Goal: Task Accomplishment & Management: Use online tool/utility

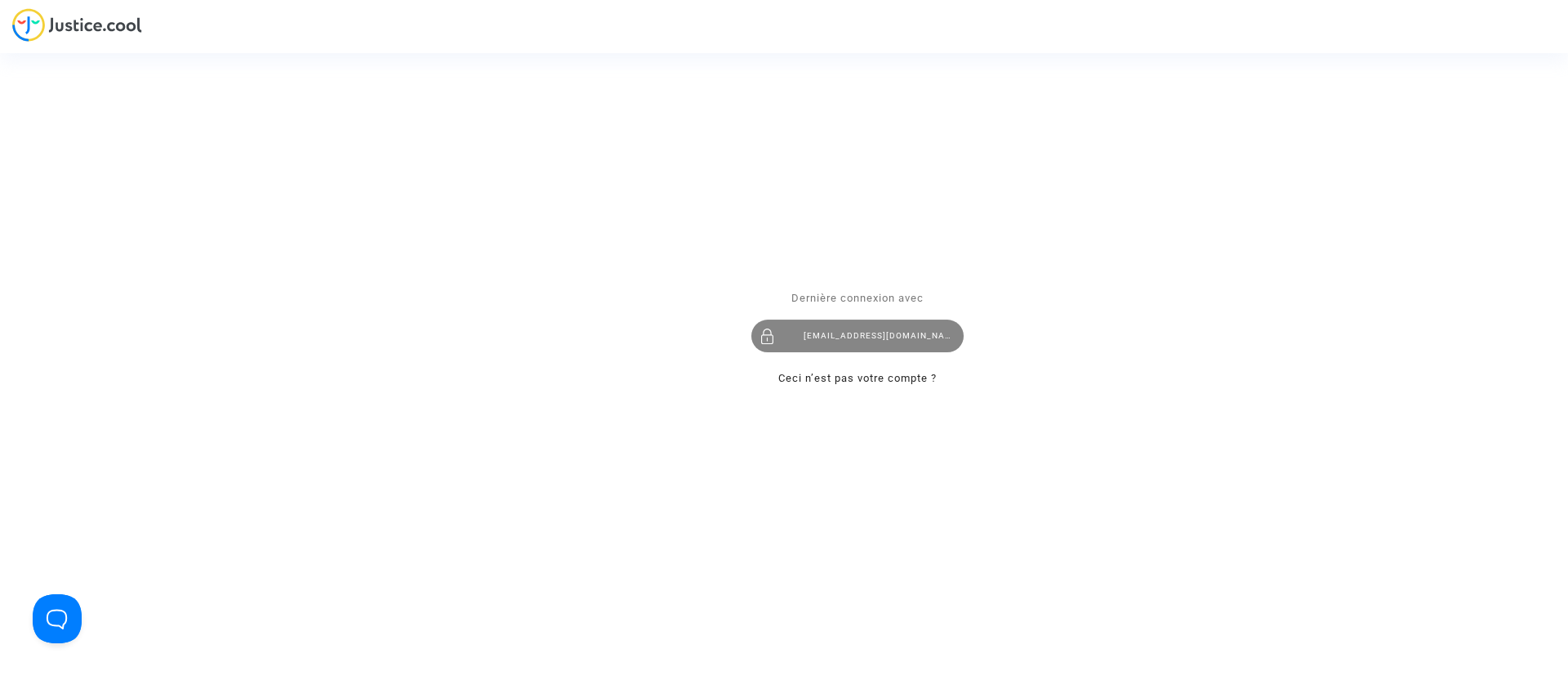
click at [840, 324] on div "claracoulon.pitcher@gmail.com" at bounding box center [857, 335] width 212 height 32
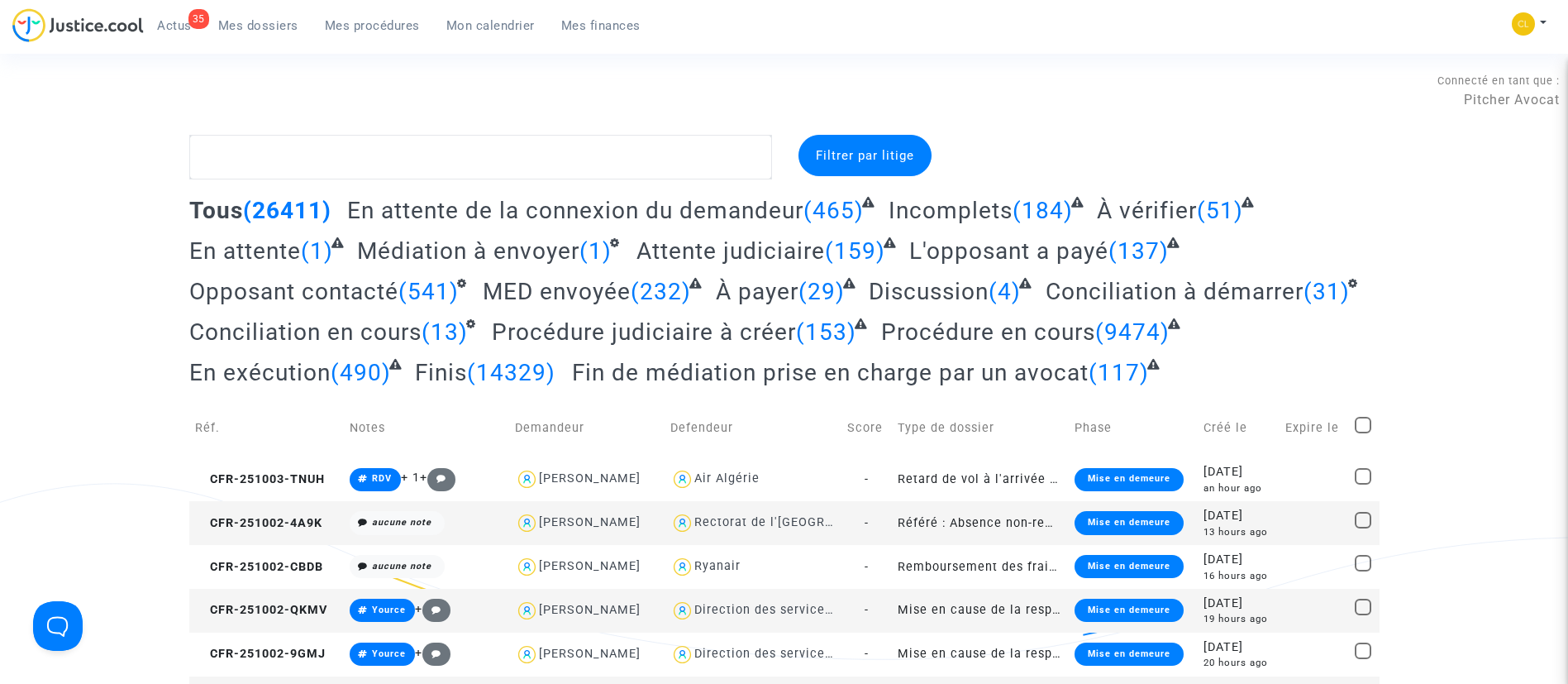
click at [512, 23] on span "Mon calendrier" at bounding box center [491, 26] width 88 height 15
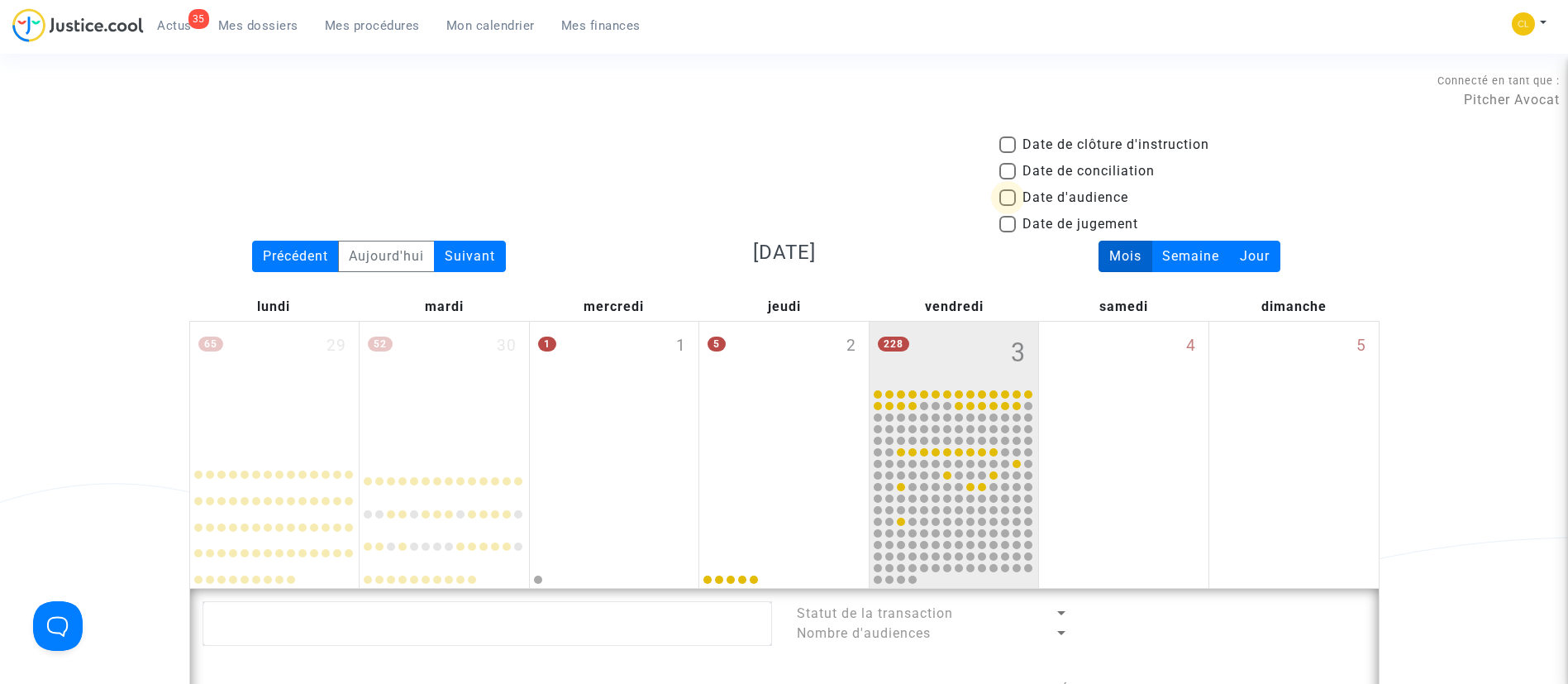
click at [1057, 195] on span "Date d'audience" at bounding box center [1075, 197] width 106 height 19
click at [1007, 206] on input "Date d'audience" at bounding box center [1006, 206] width 1 height 1
checkbox input "true"
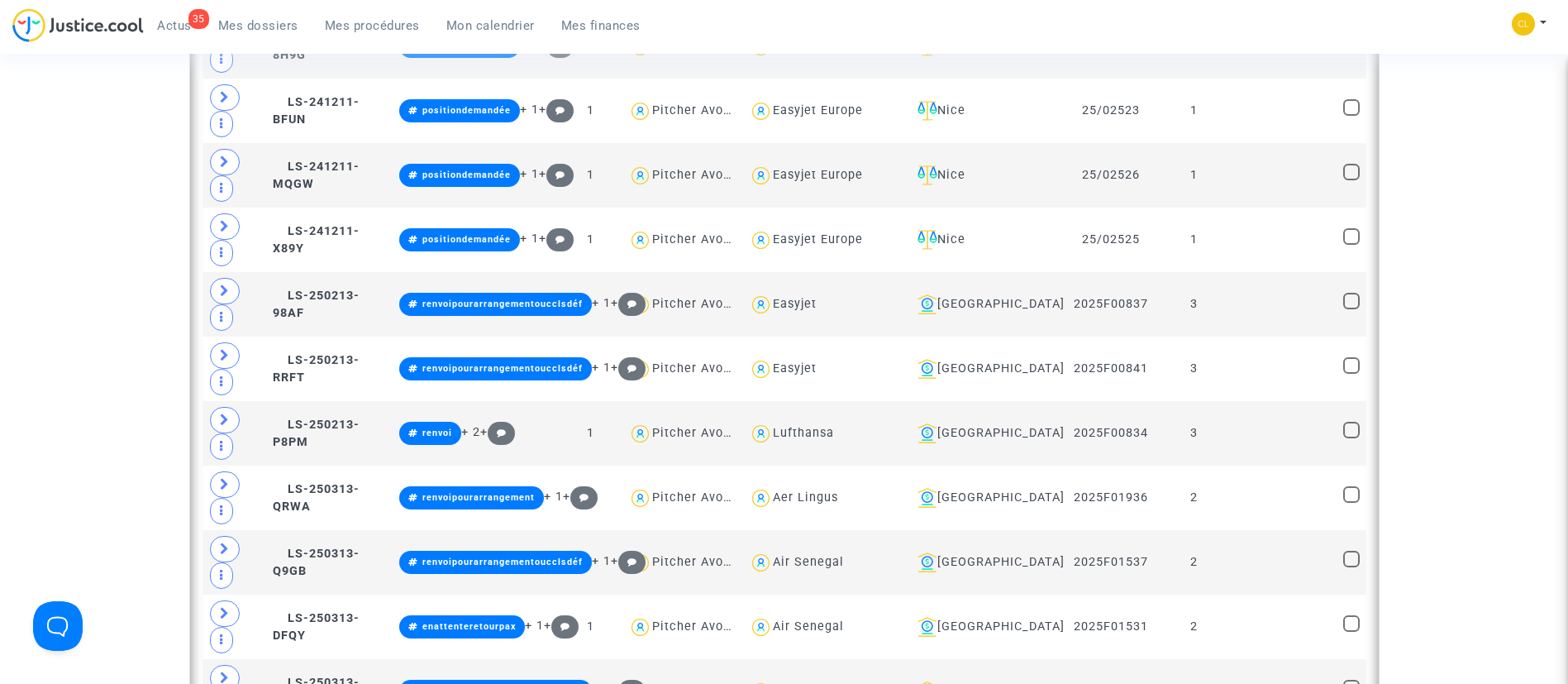
scroll to position [1408, 0]
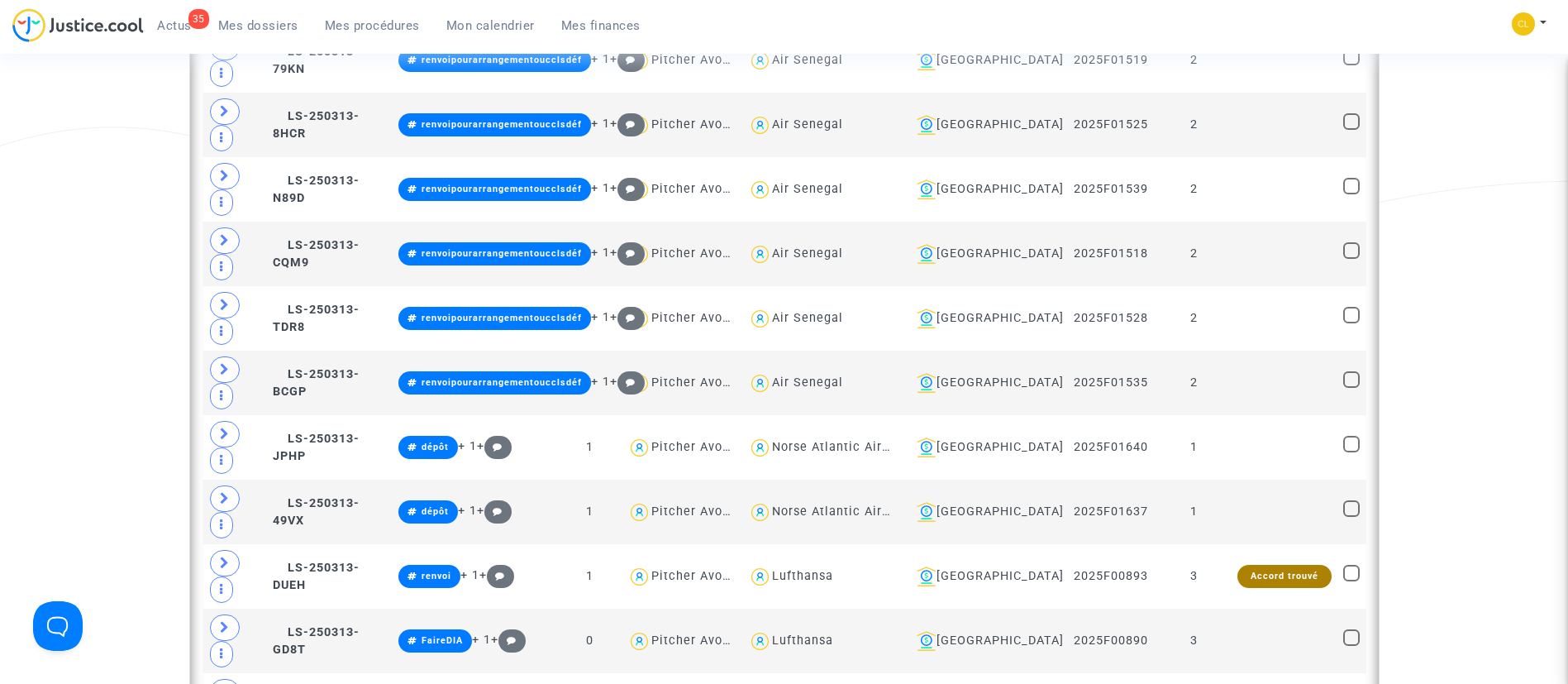
scroll to position [2482, 0]
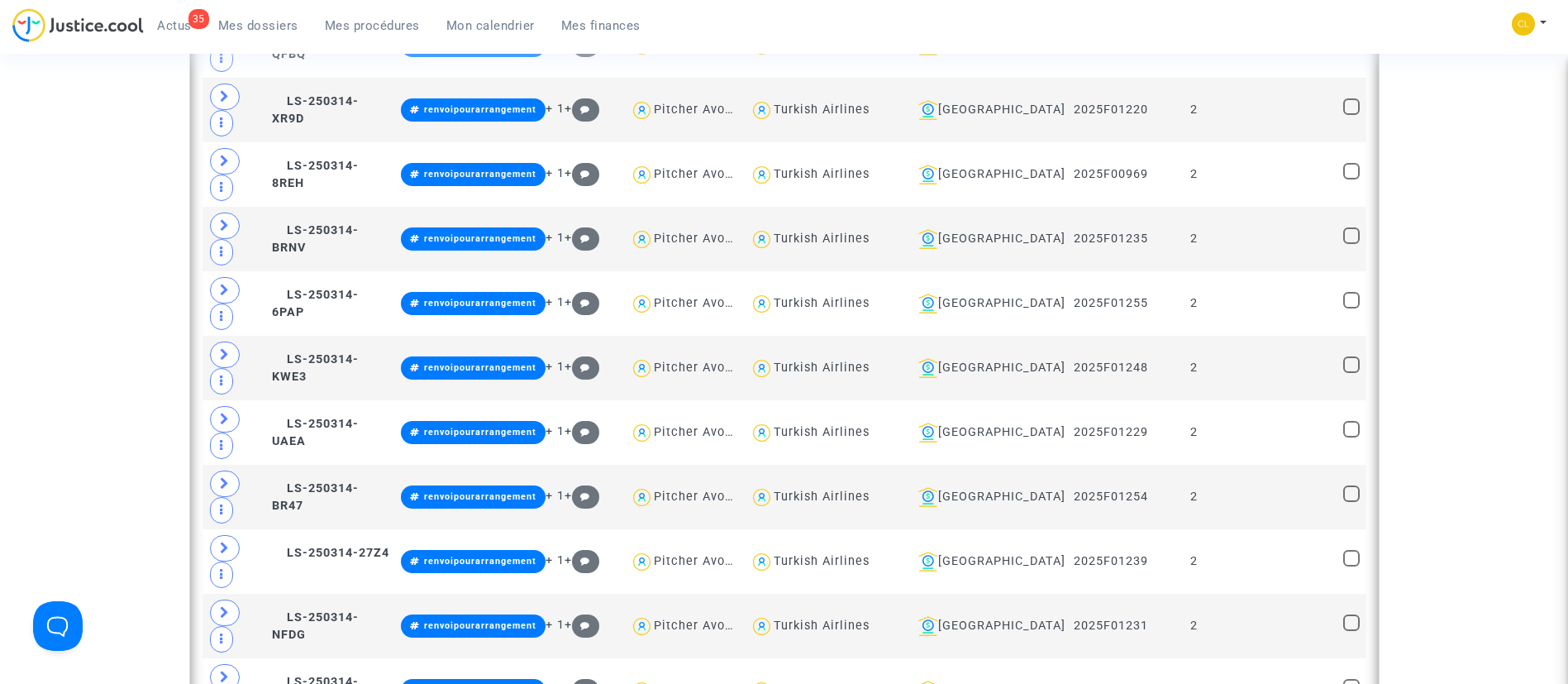
scroll to position [4053, 0]
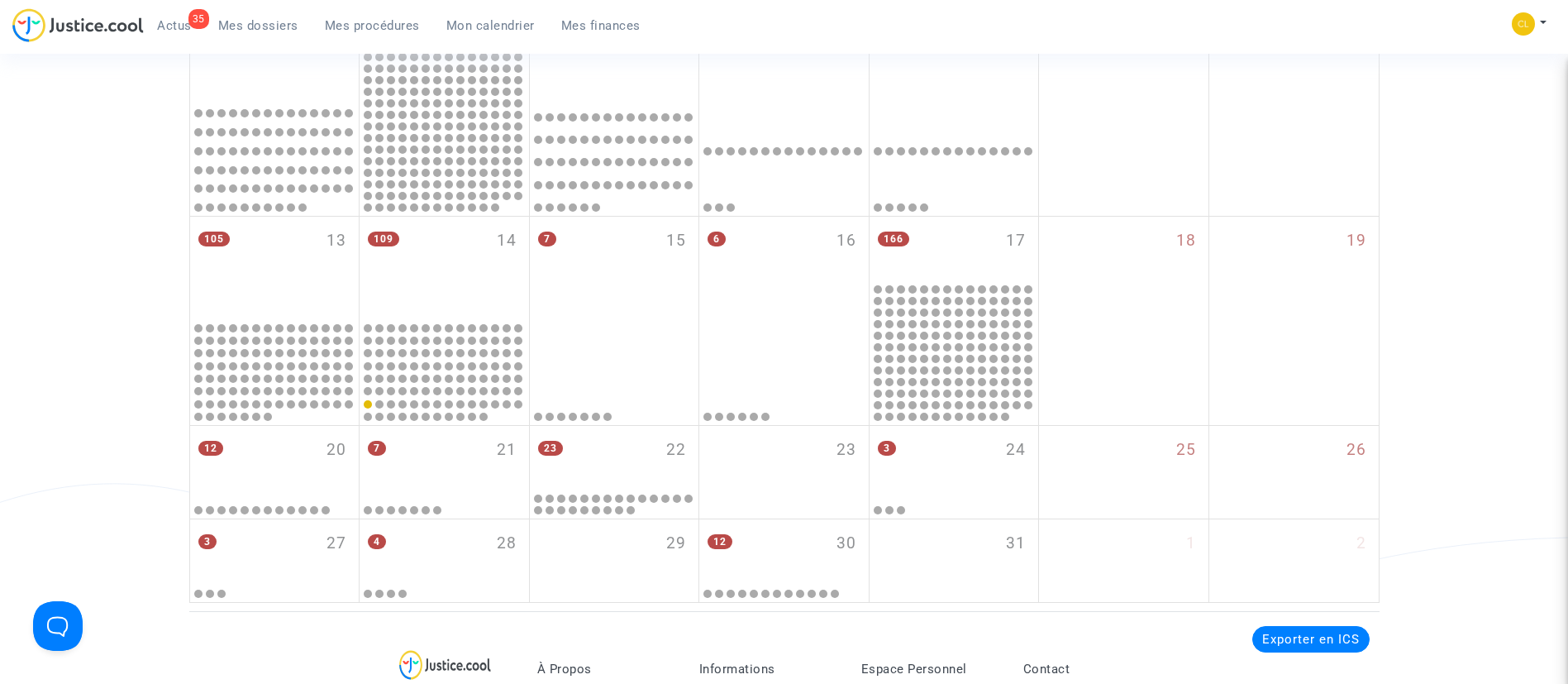
scroll to position [9793, 0]
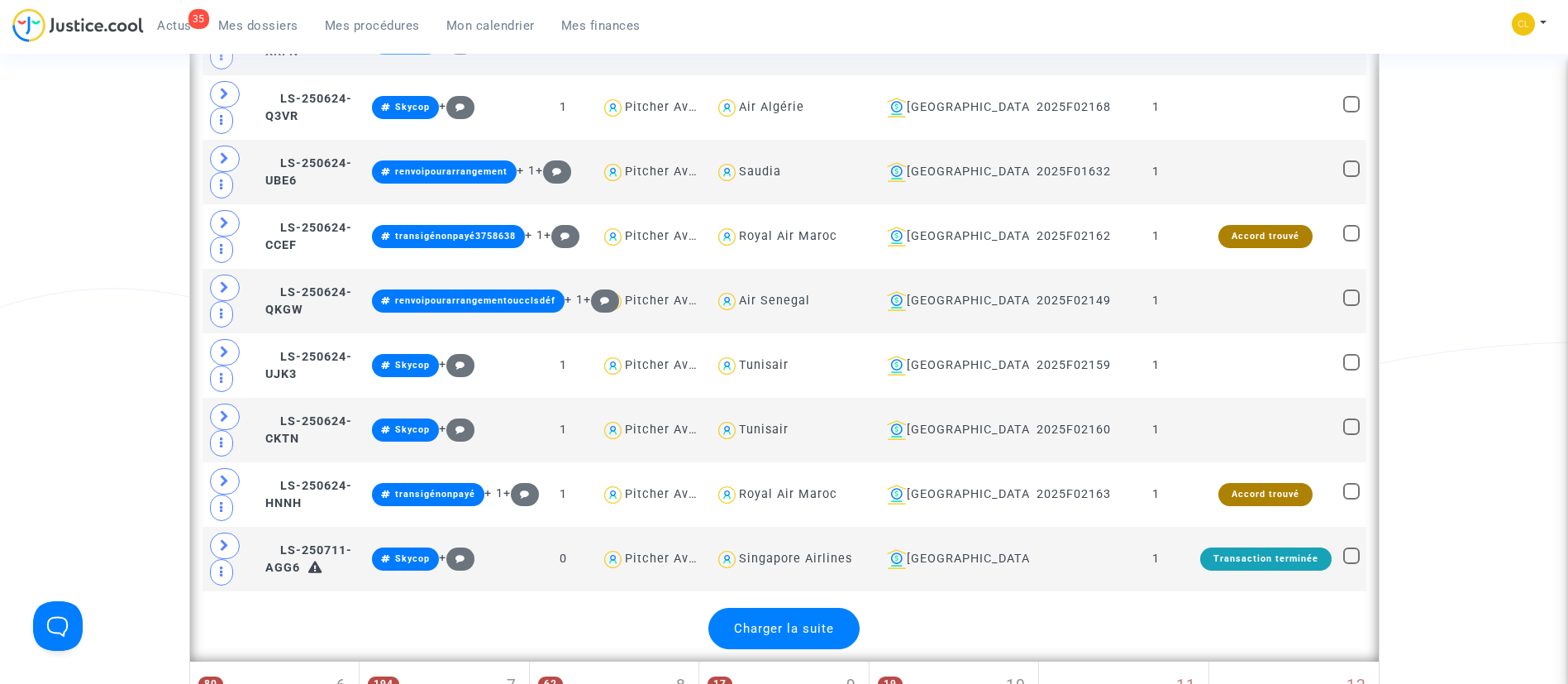
click at [829, 611] on div "Charger la suite" at bounding box center [784, 628] width 151 height 42
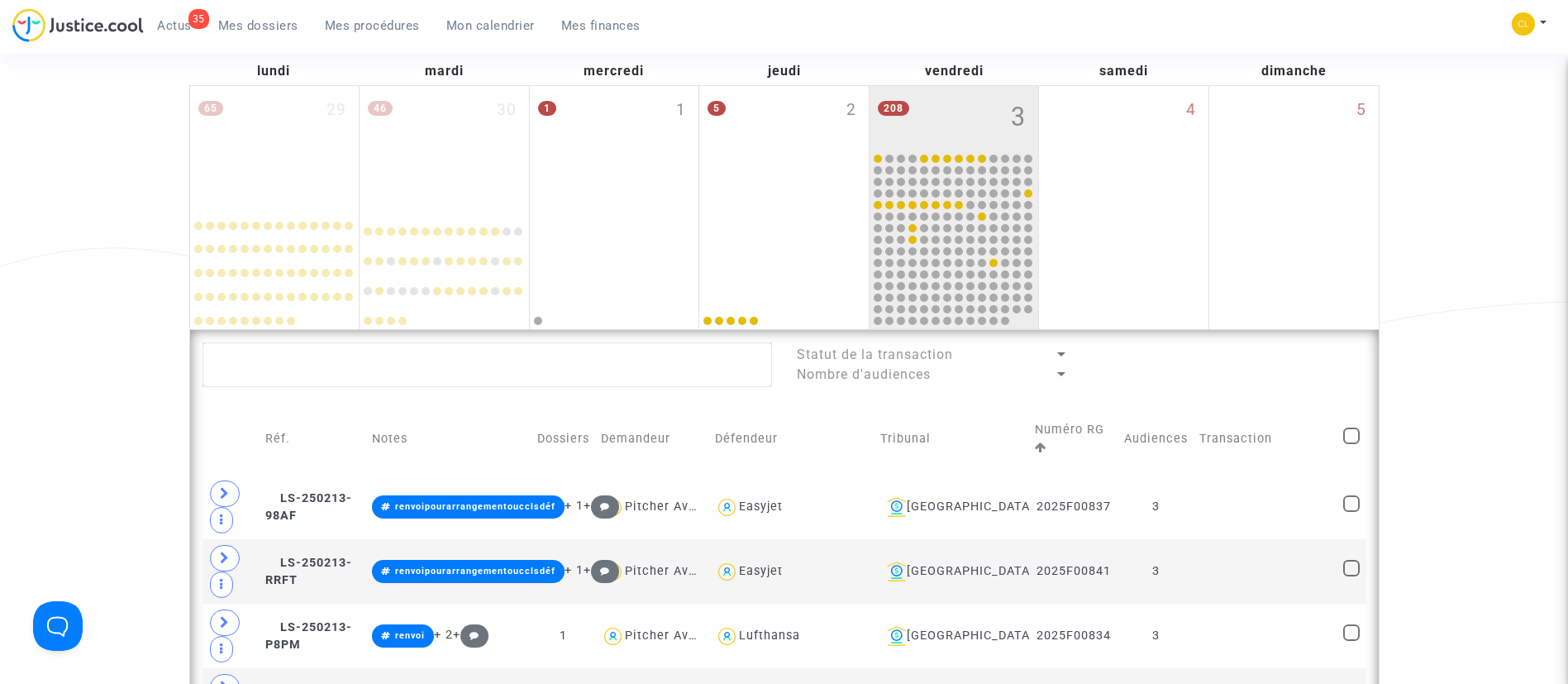
scroll to position [237, 0]
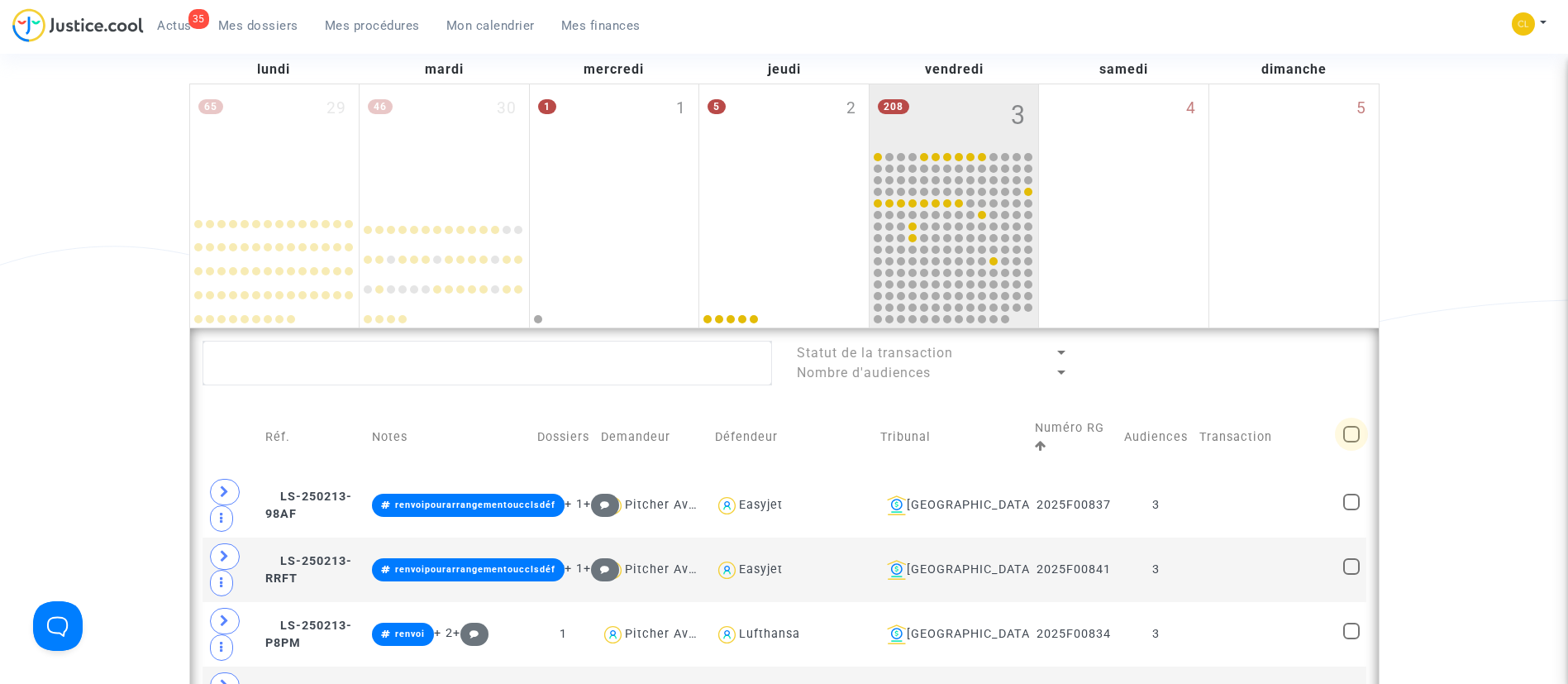
click at [1349, 436] on span at bounding box center [1350, 434] width 17 height 17
click at [1350, 442] on input "checkbox" at bounding box center [1350, 442] width 1 height 1
checkbox input "true"
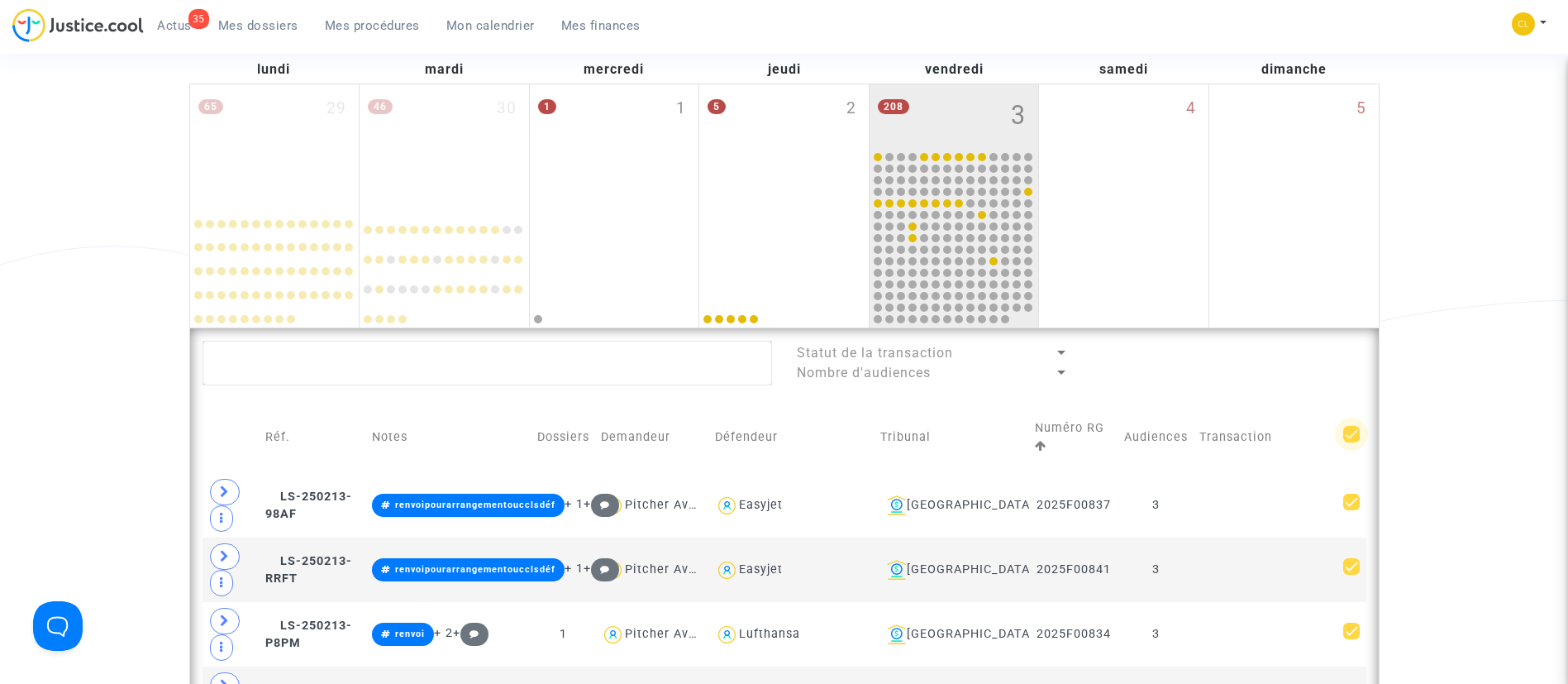
checkbox input "true"
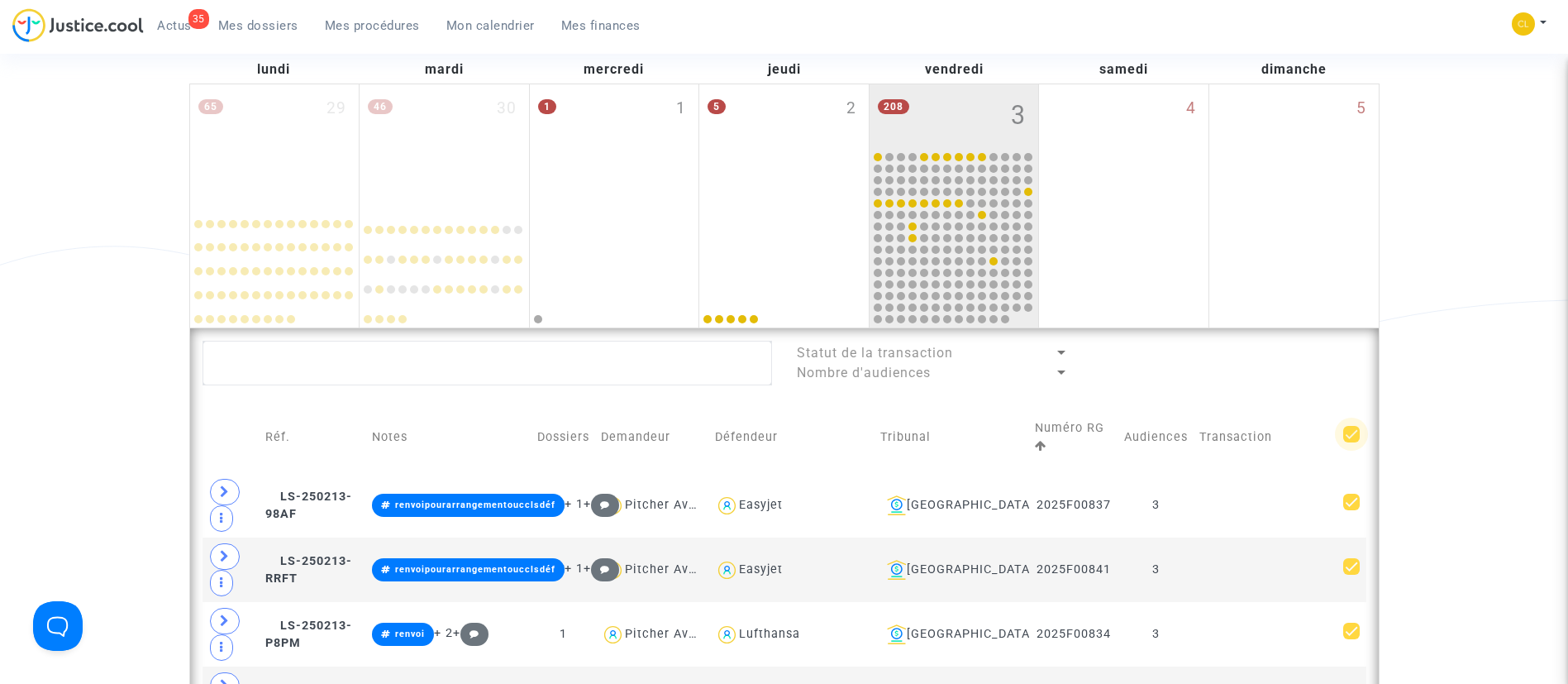
checkbox input "true"
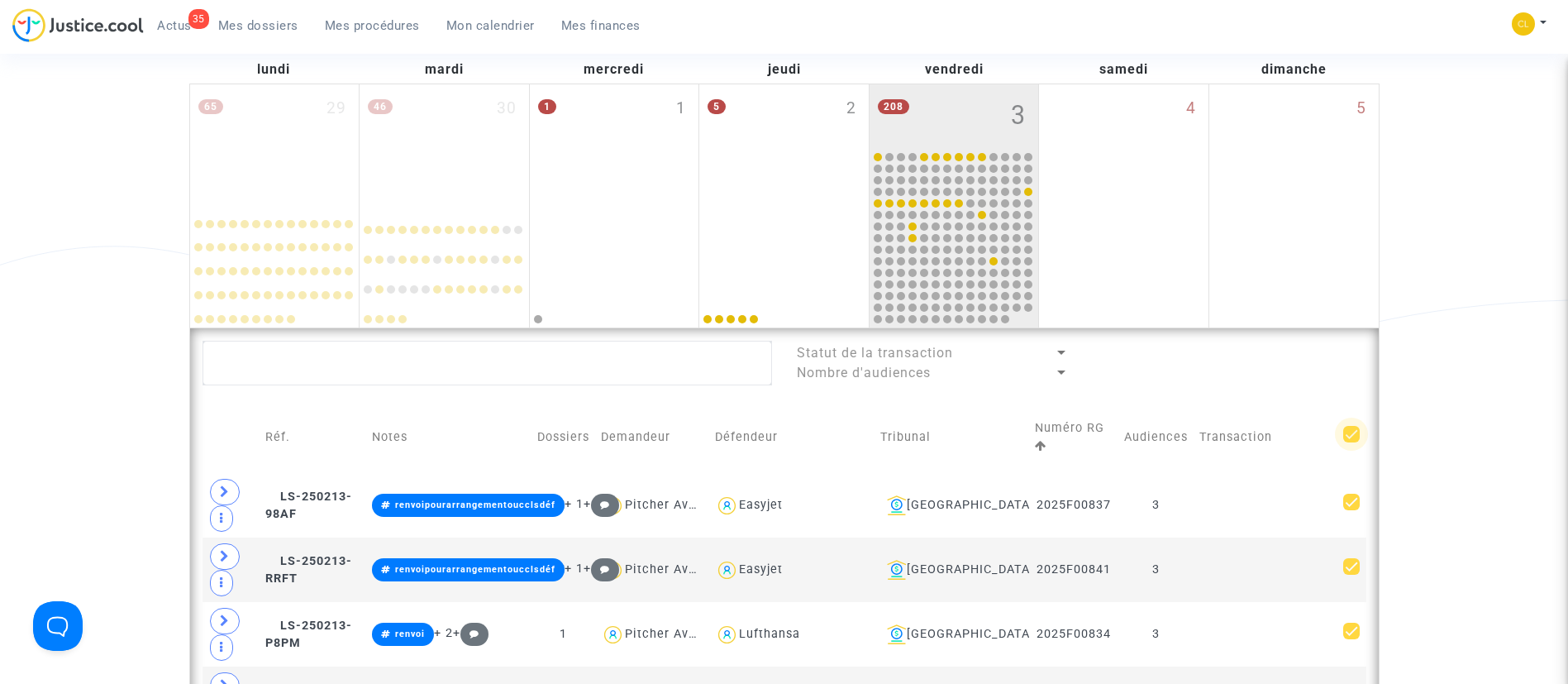
checkbox input "true"
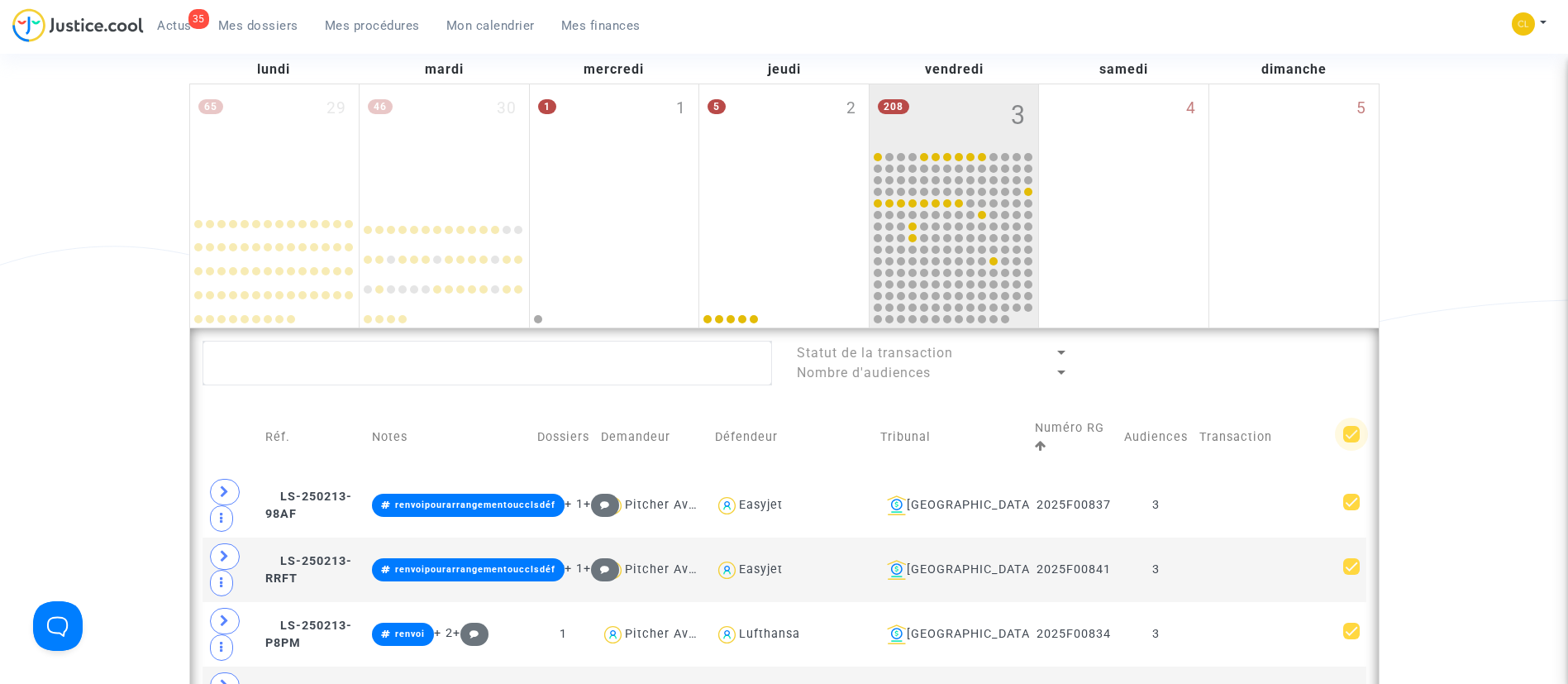
checkbox input "true"
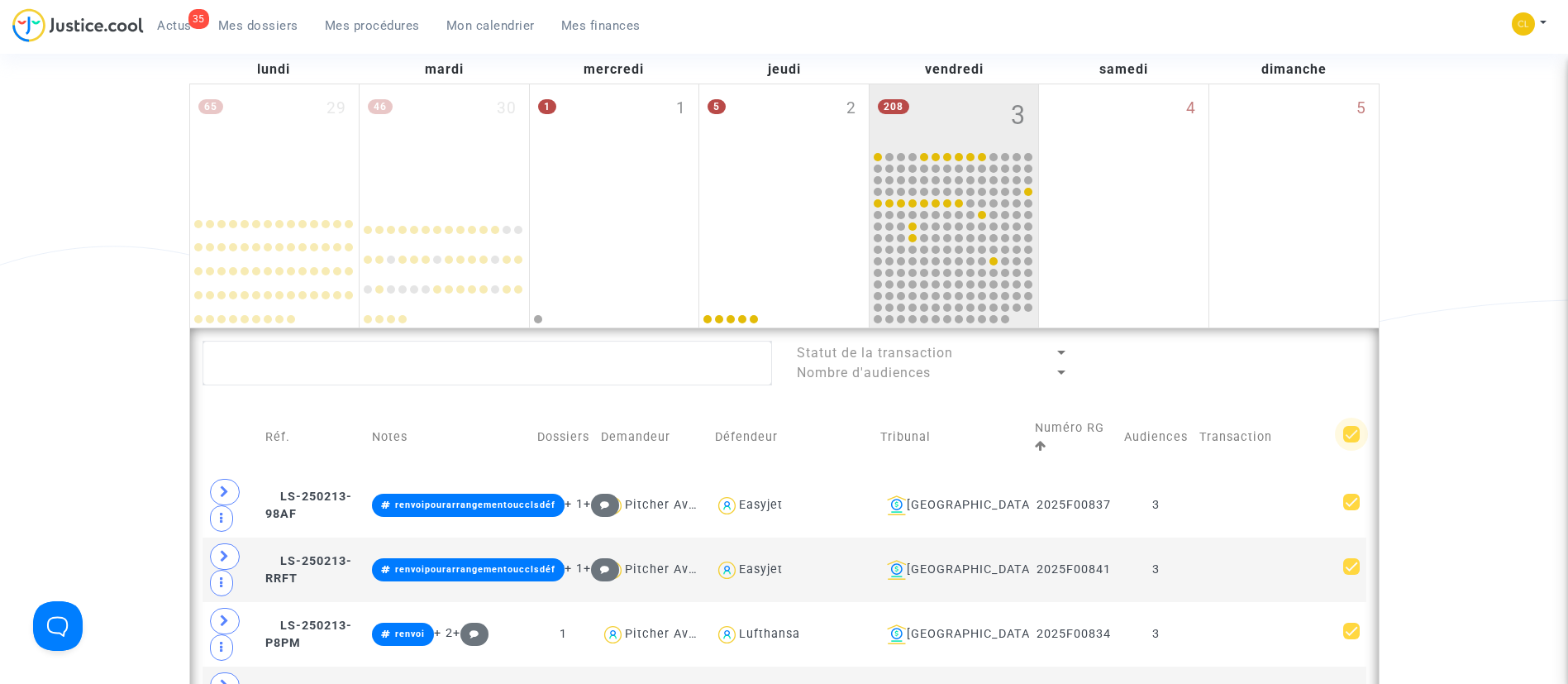
checkbox input "true"
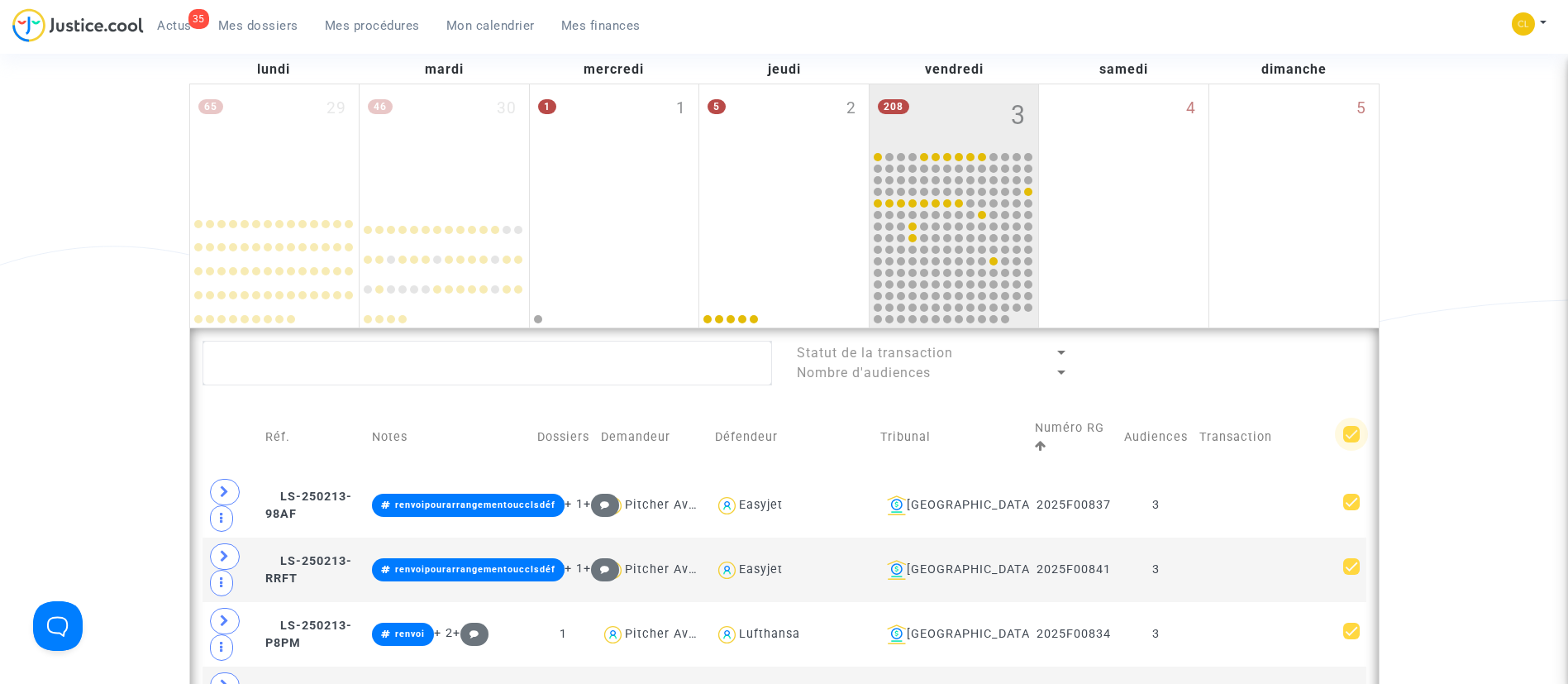
checkbox input "true"
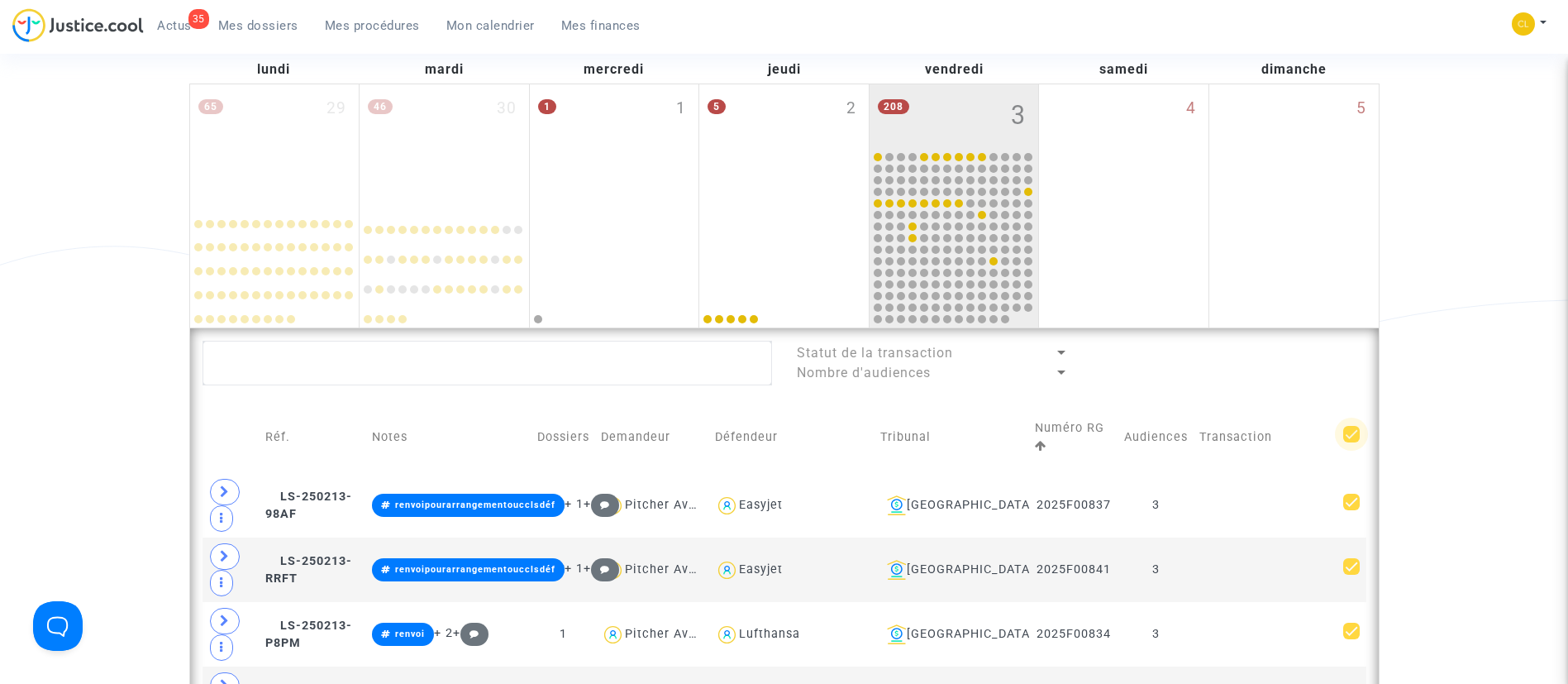
checkbox input "true"
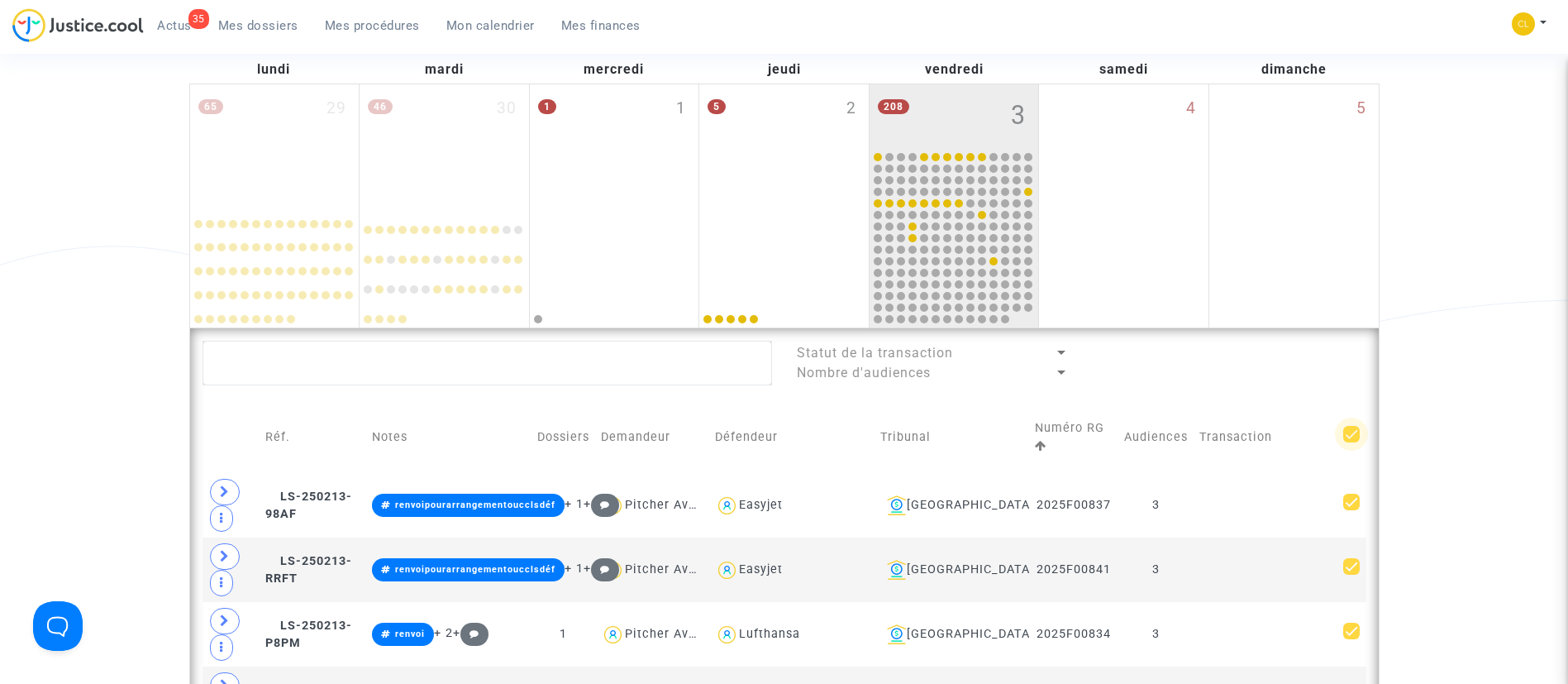
checkbox input "true"
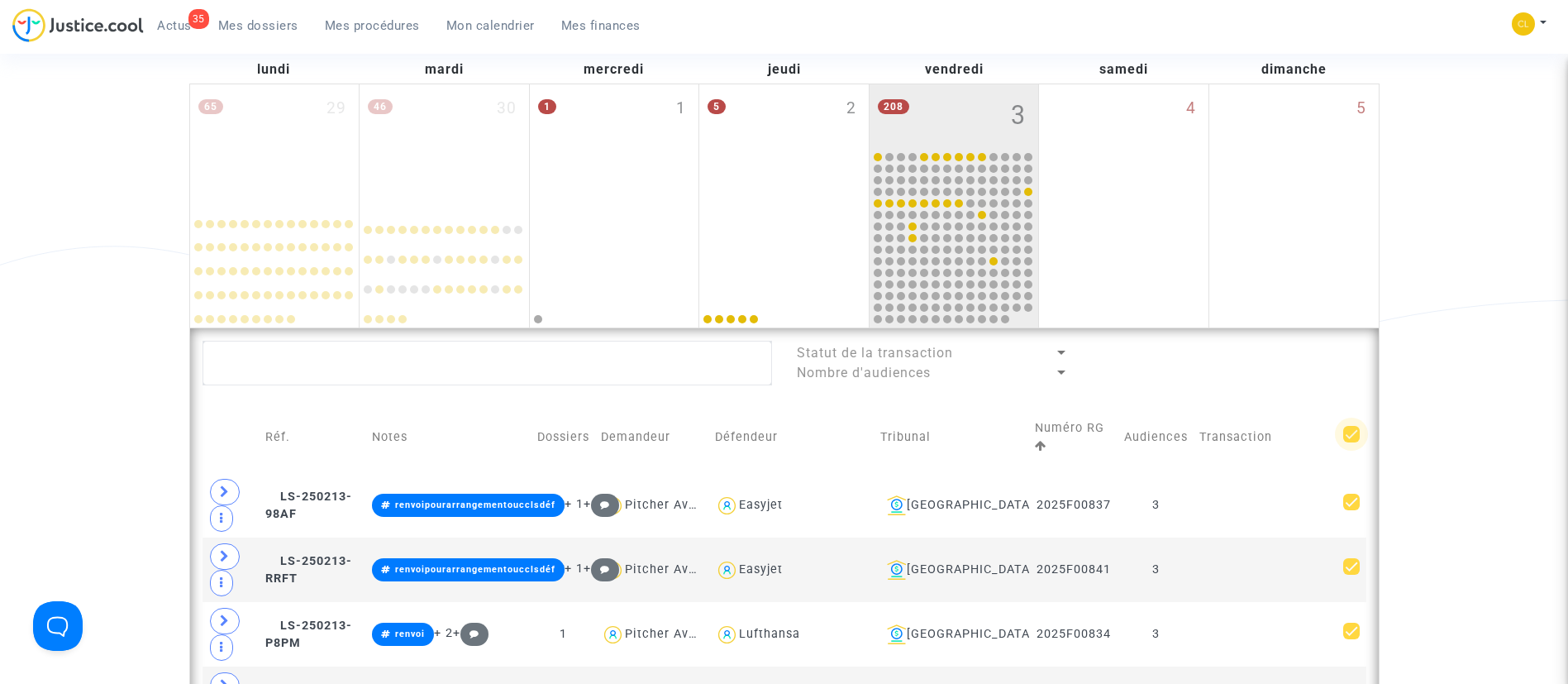
checkbox input "true"
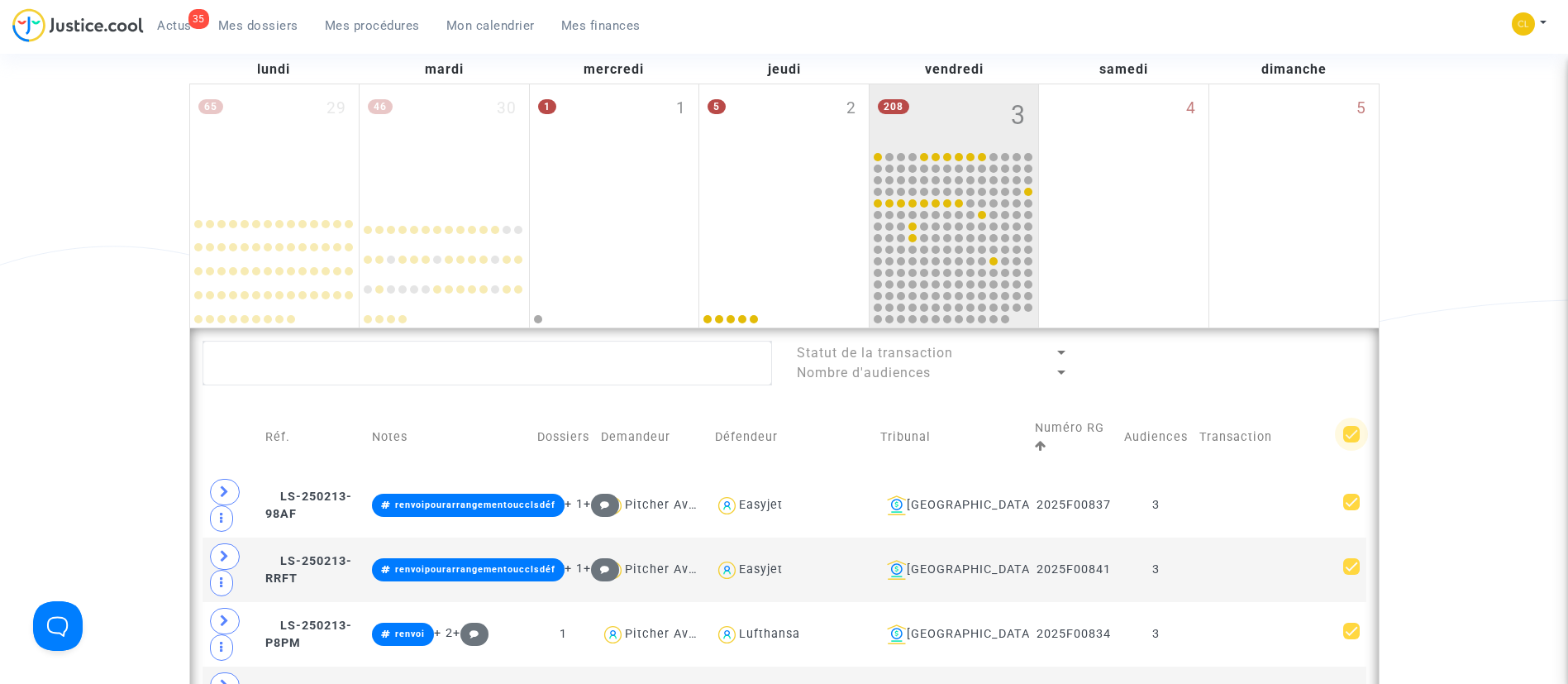
checkbox input "true"
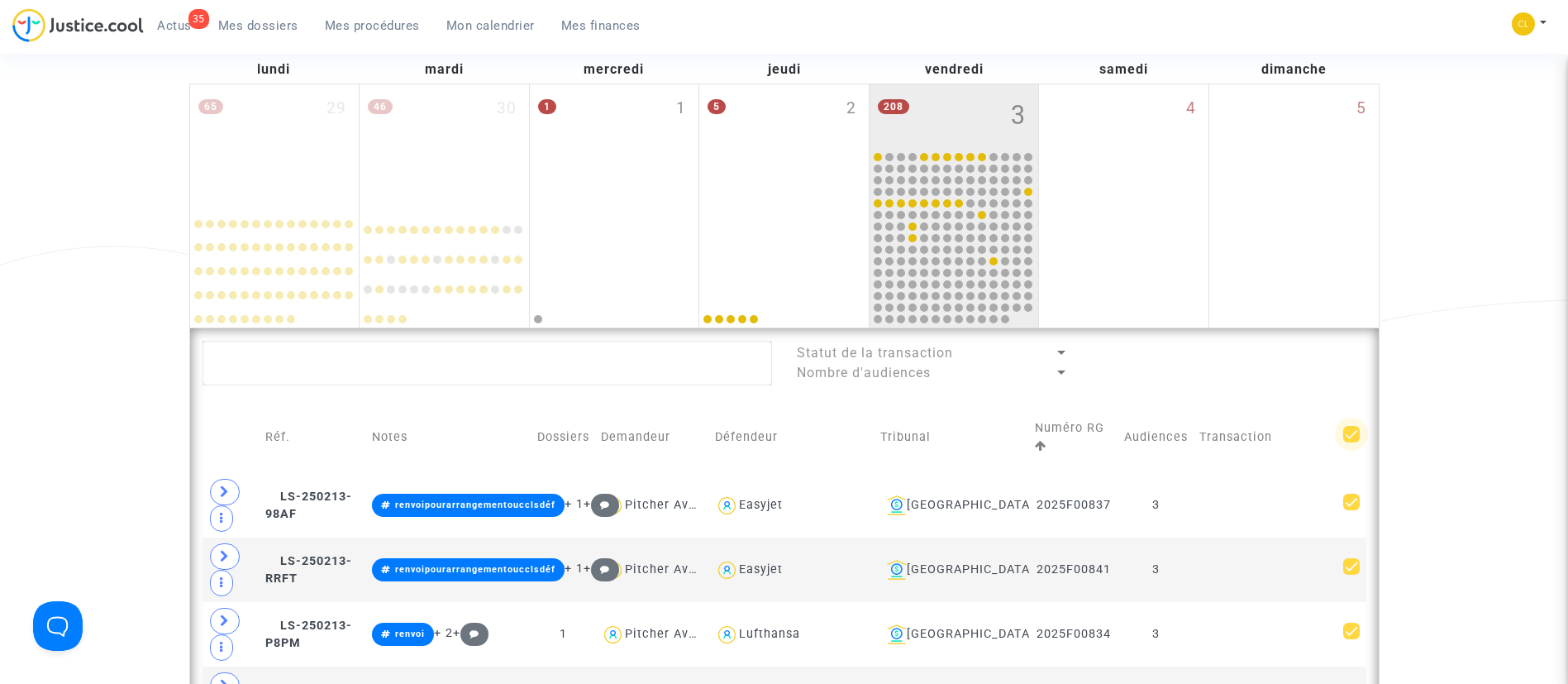
checkbox input "true"
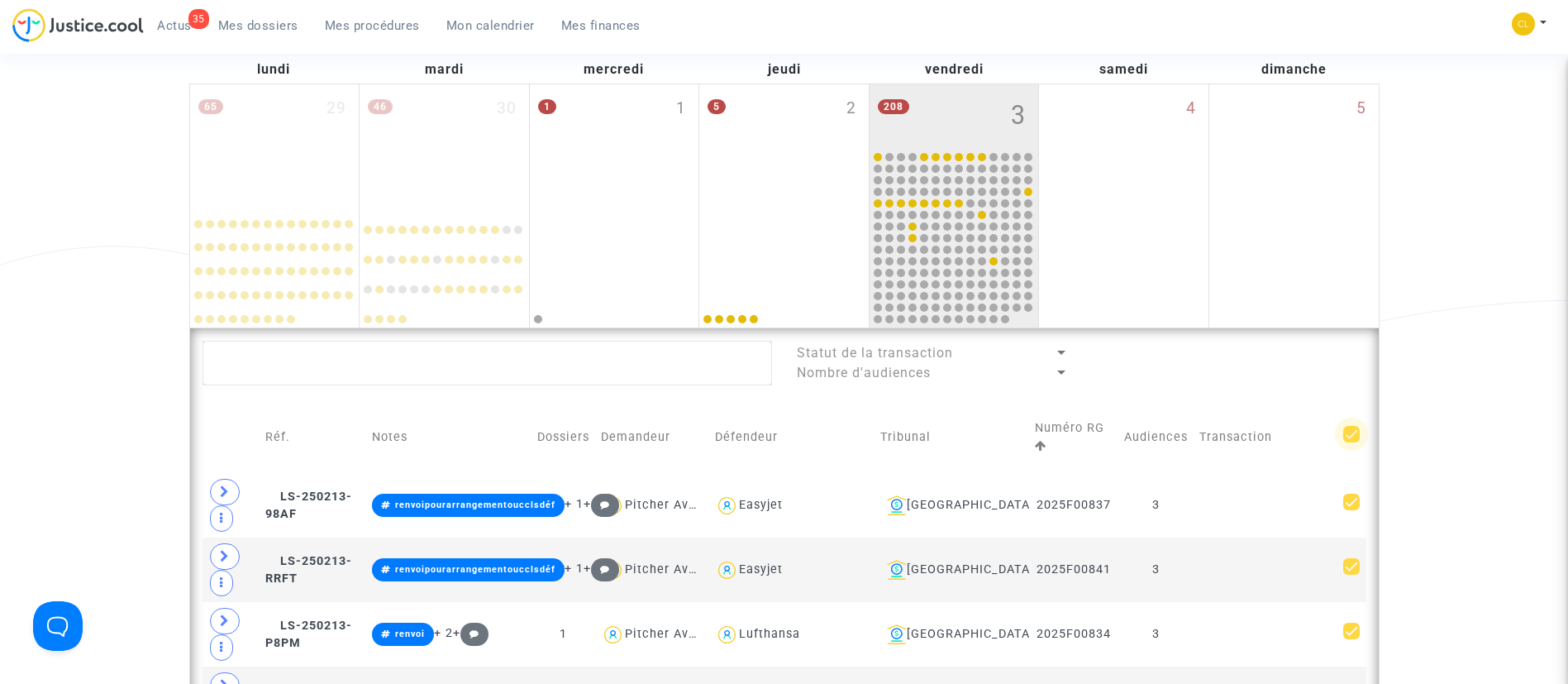
checkbox input "true"
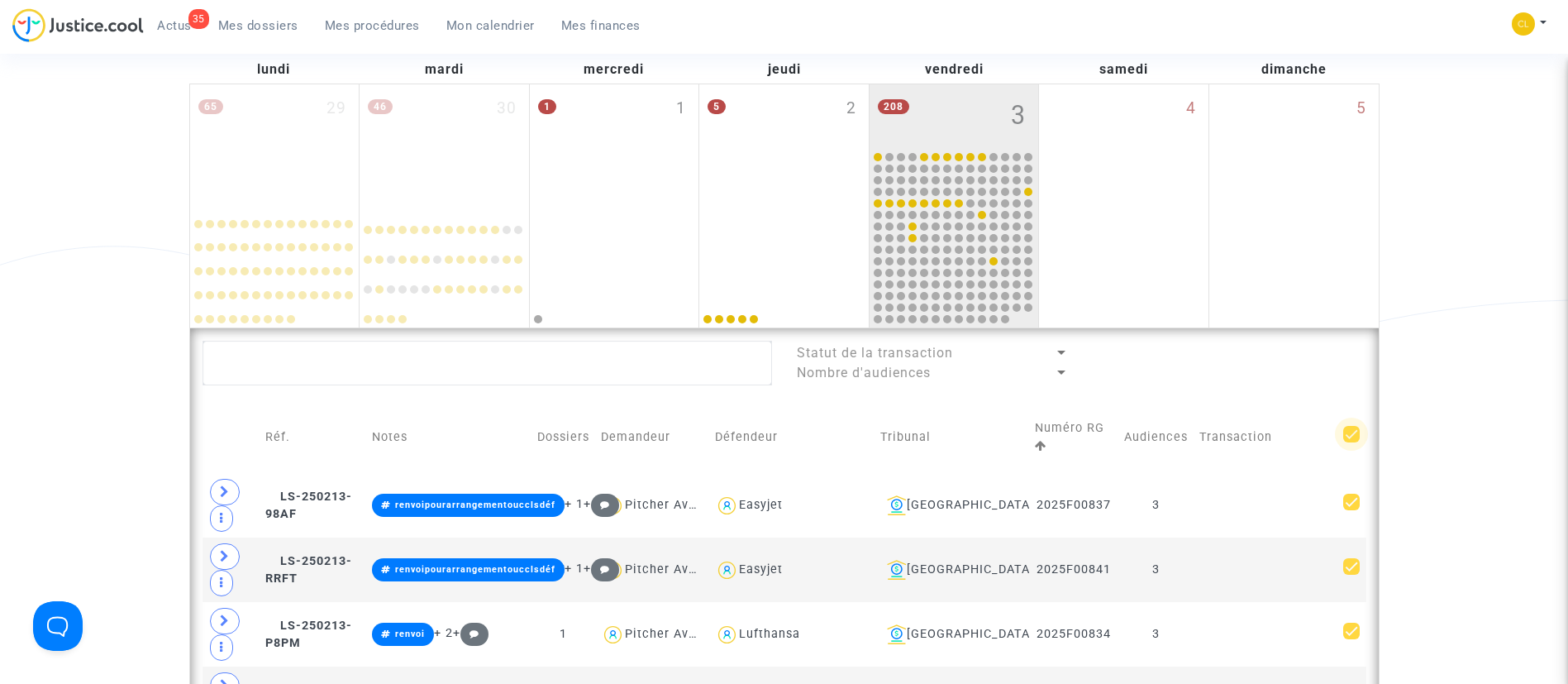
checkbox input "true"
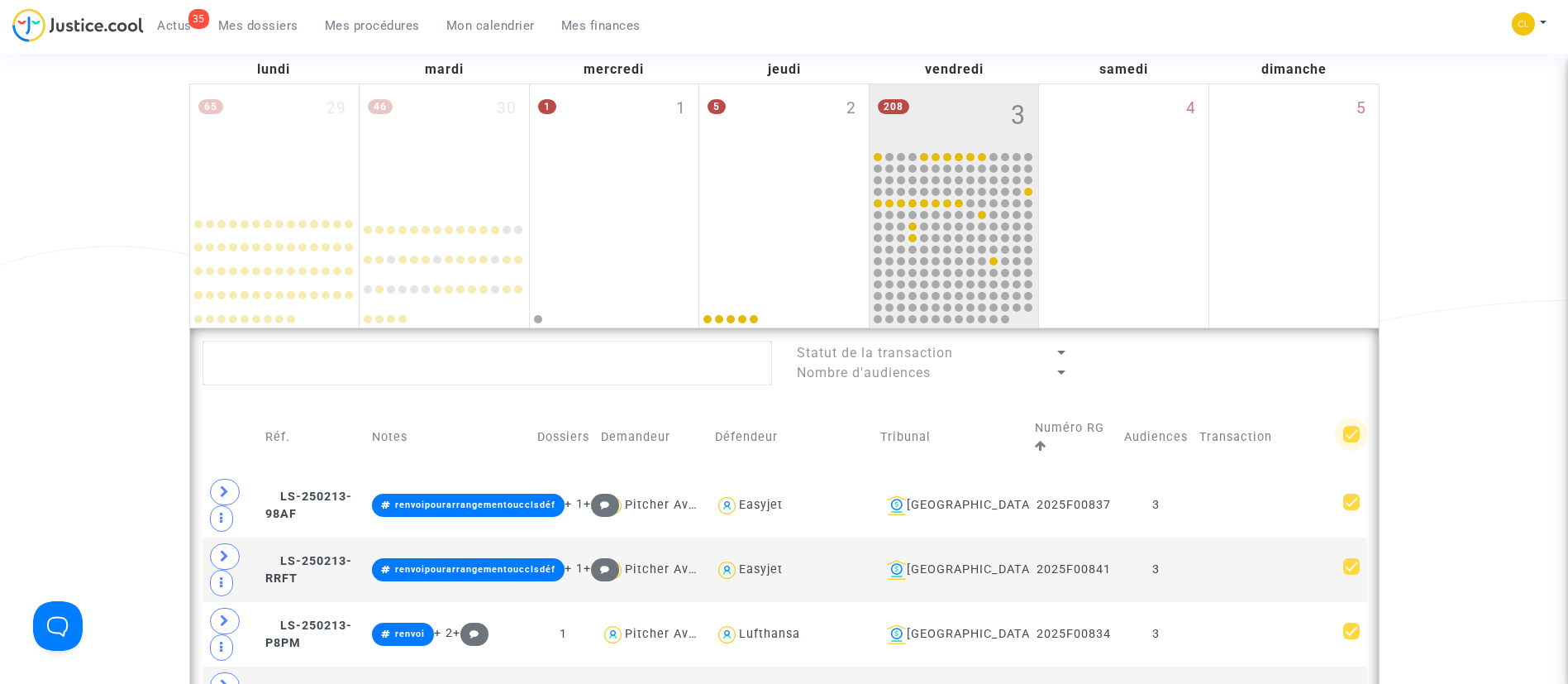
checkbox input "true"
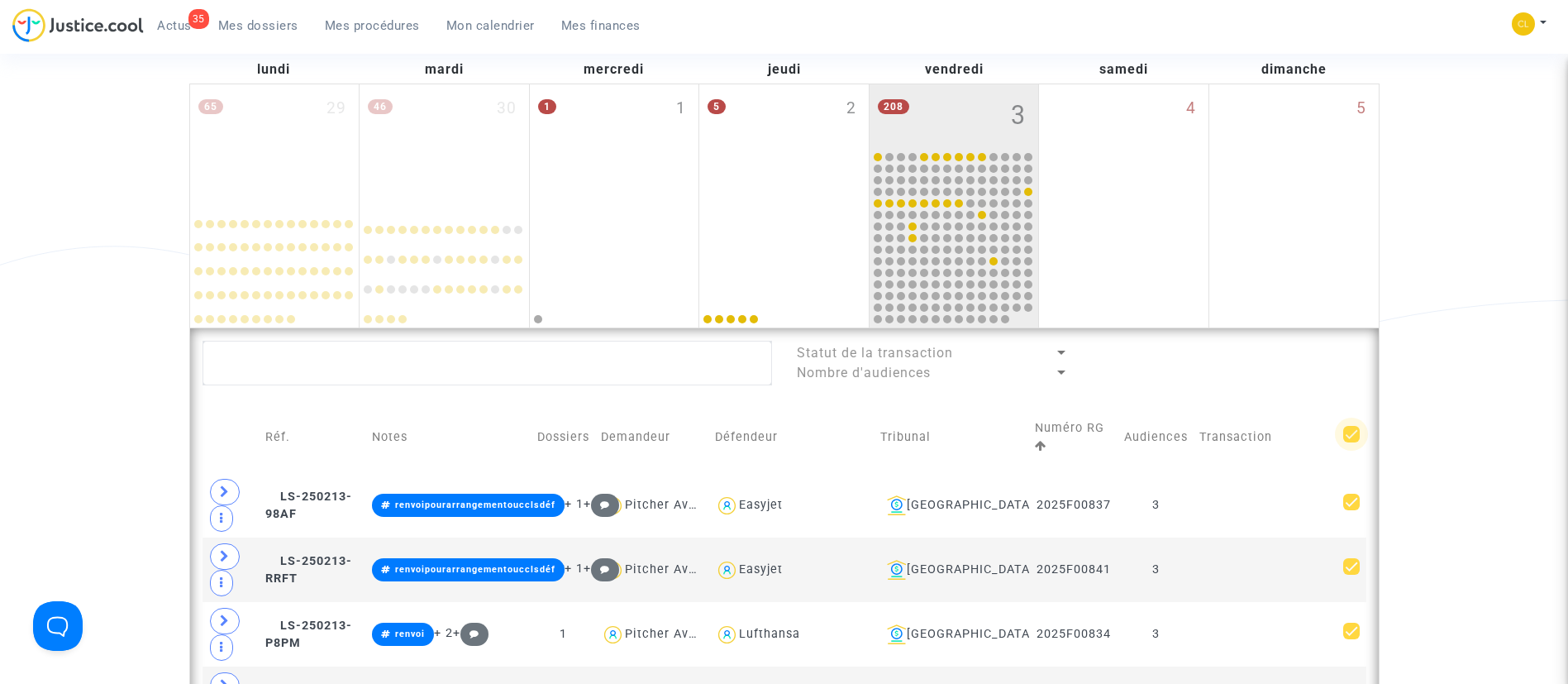
checkbox input "true"
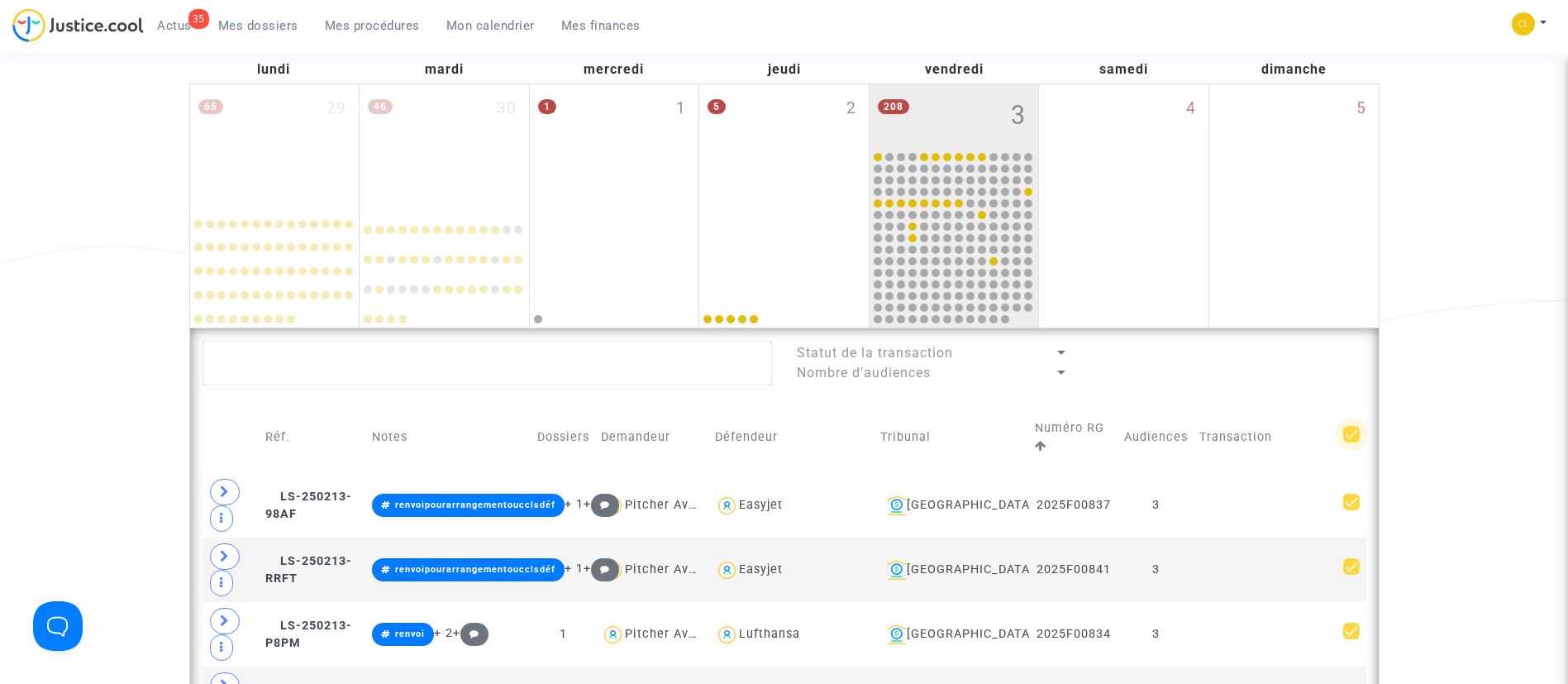
checkbox input "true"
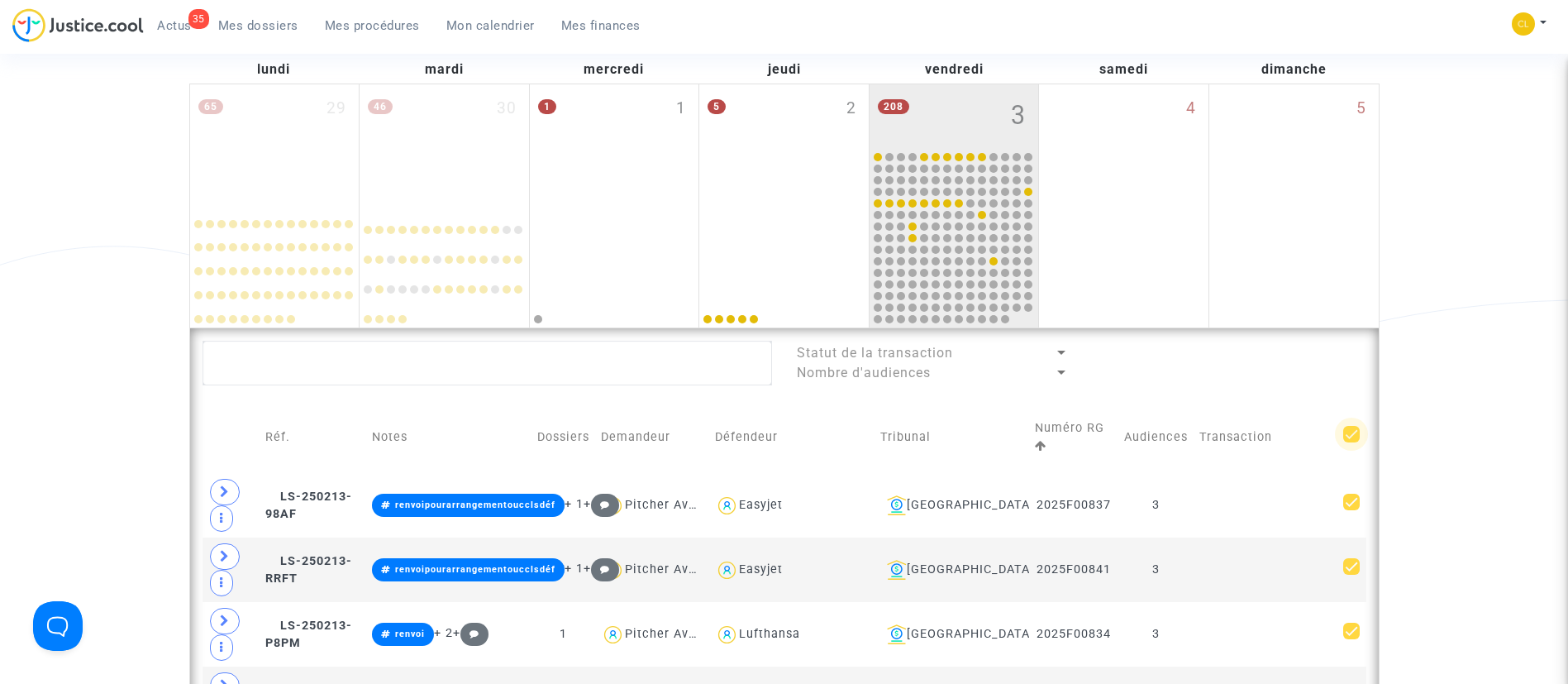
checkbox input "true"
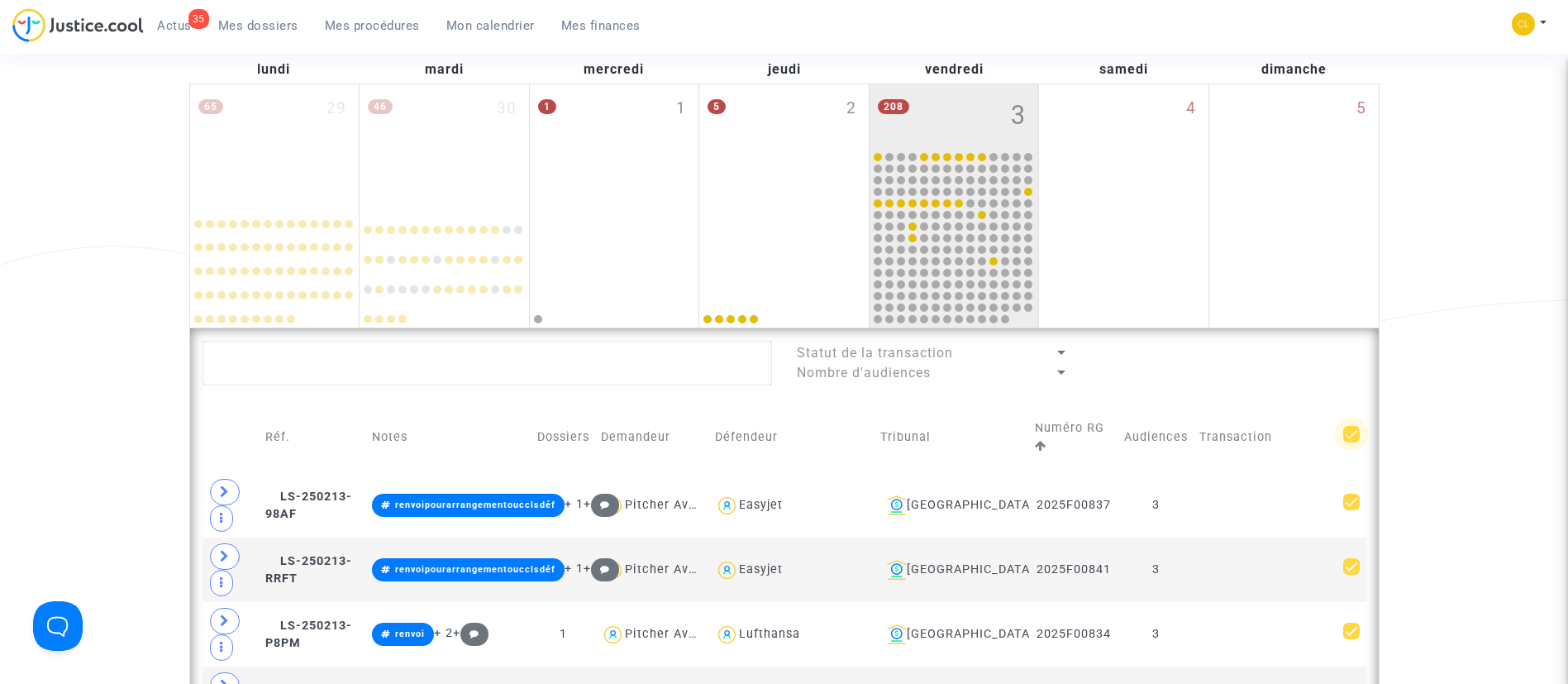
checkbox input "true"
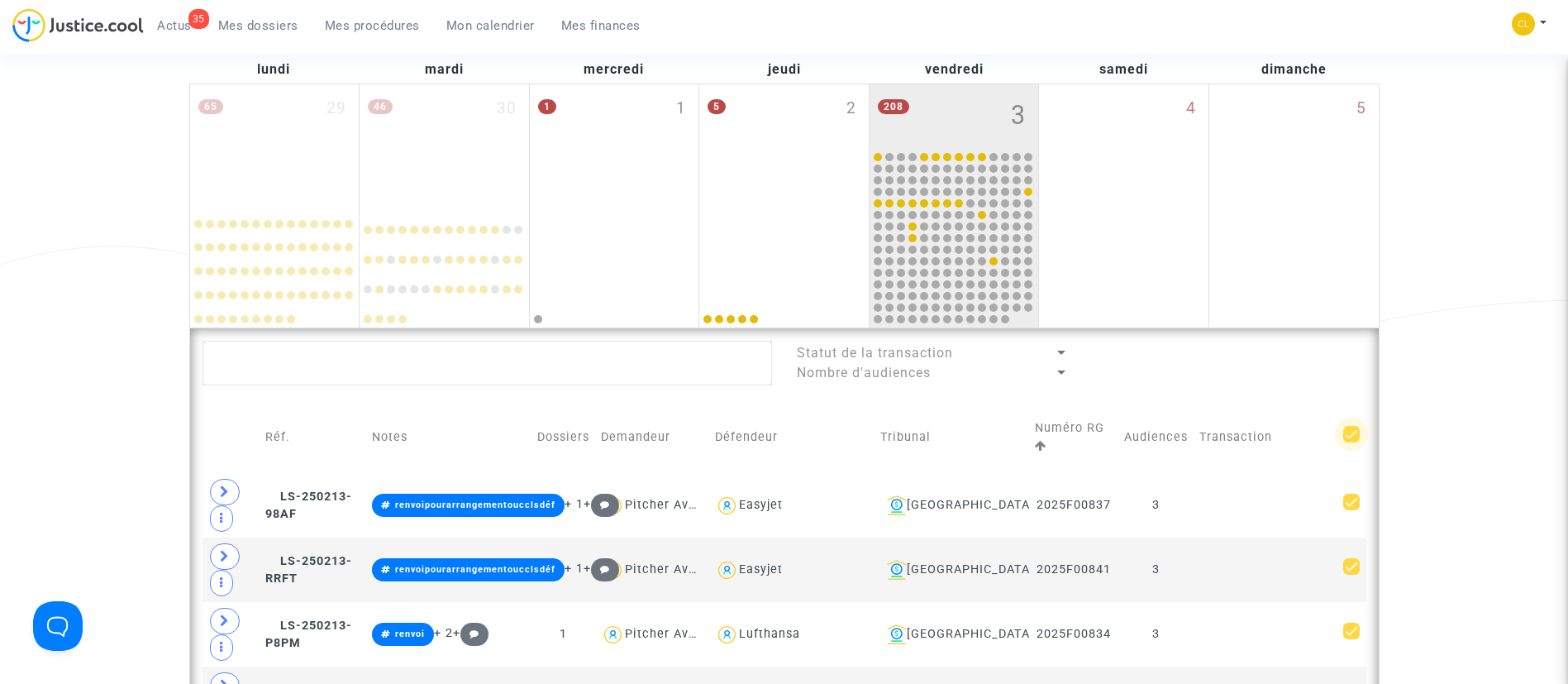
checkbox input "true"
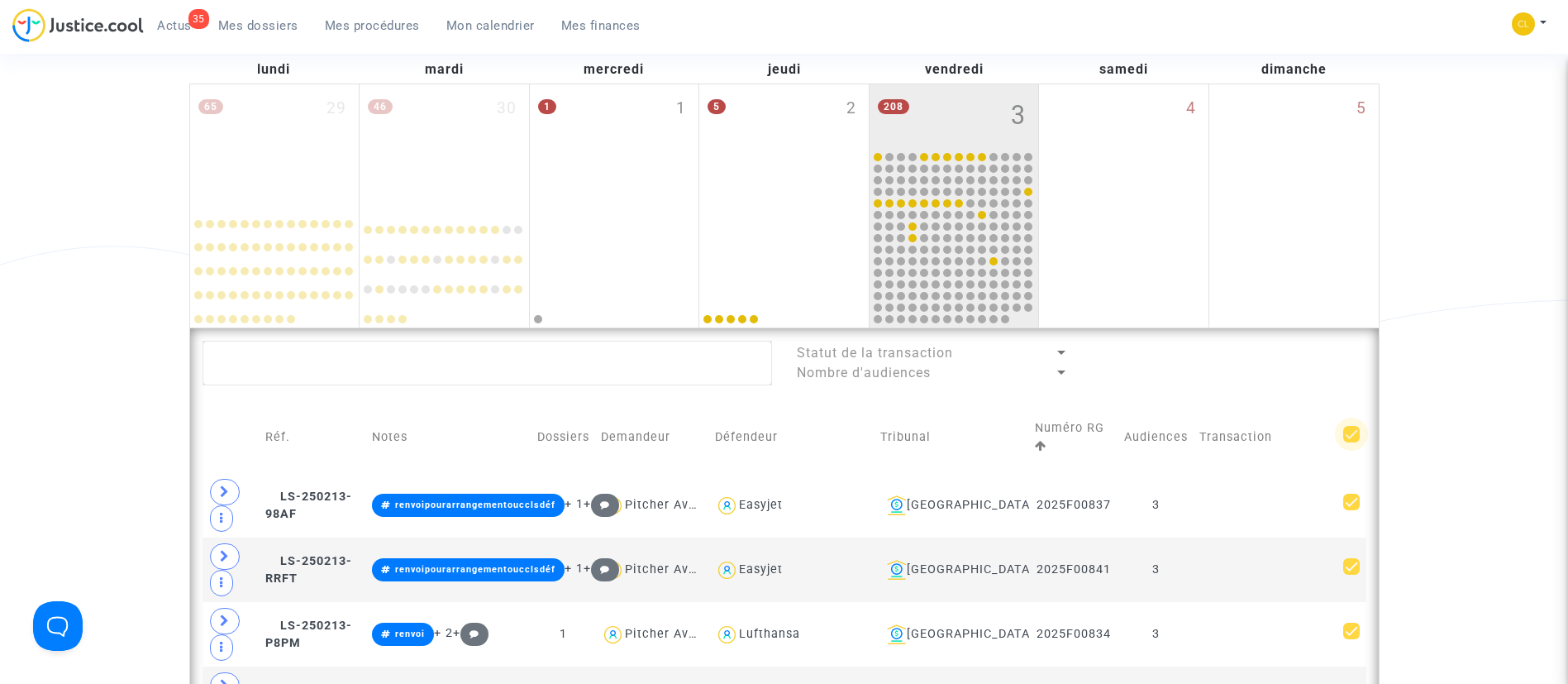
checkbox input "true"
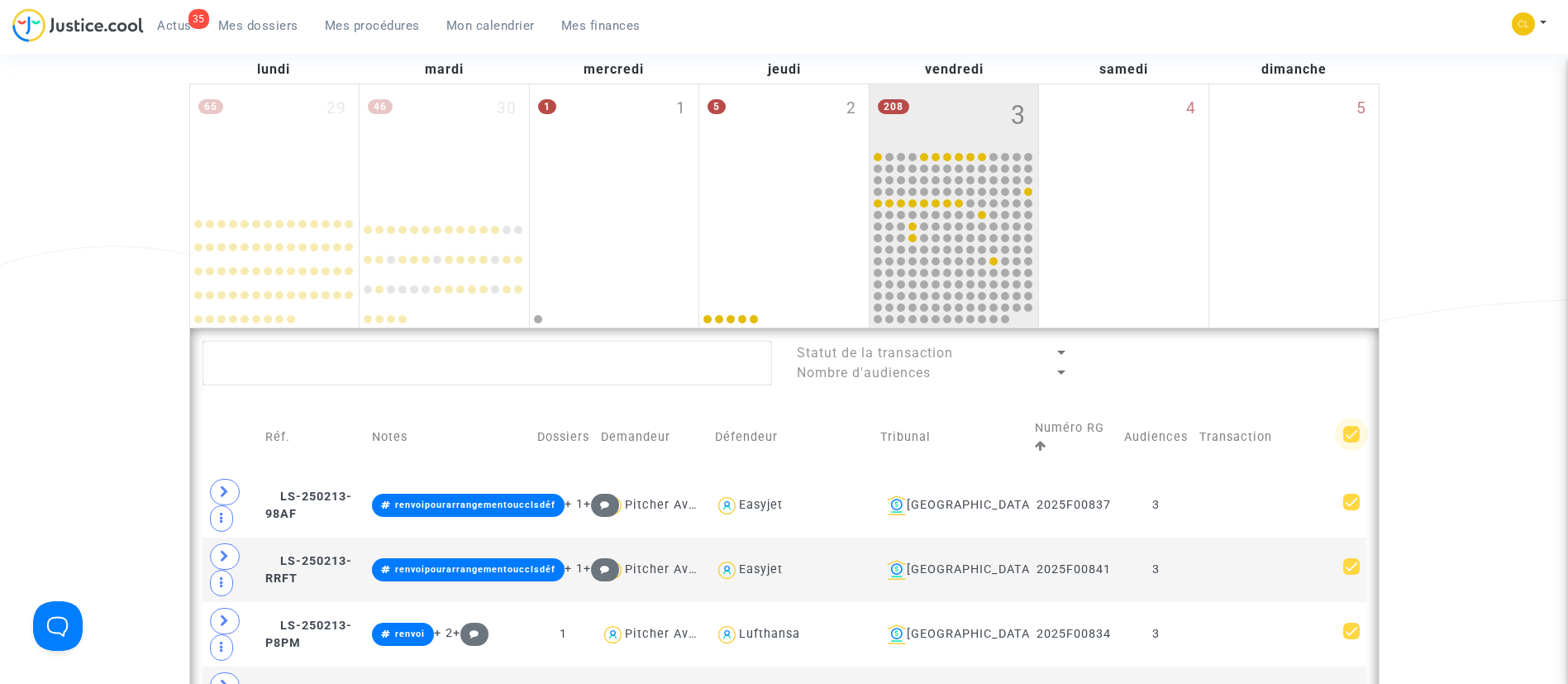
checkbox input "true"
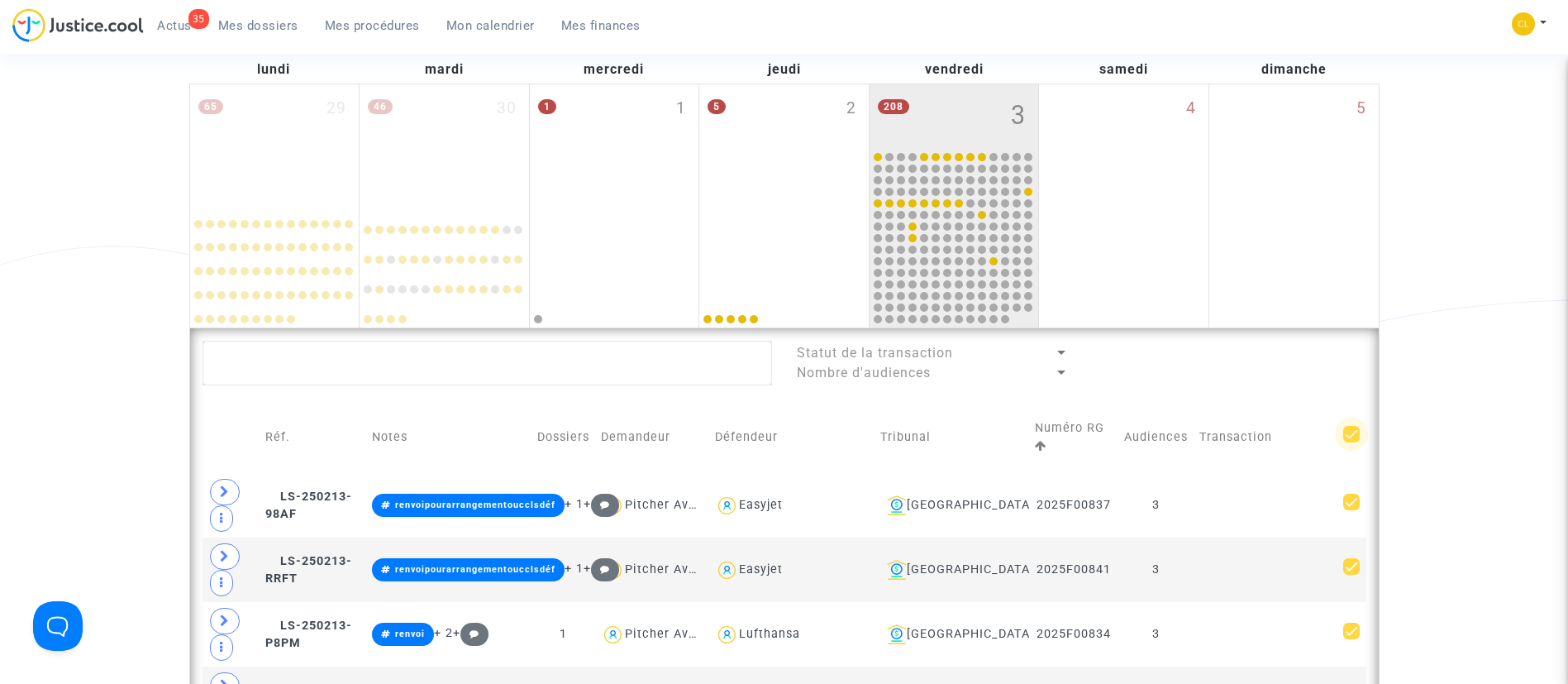
checkbox input "true"
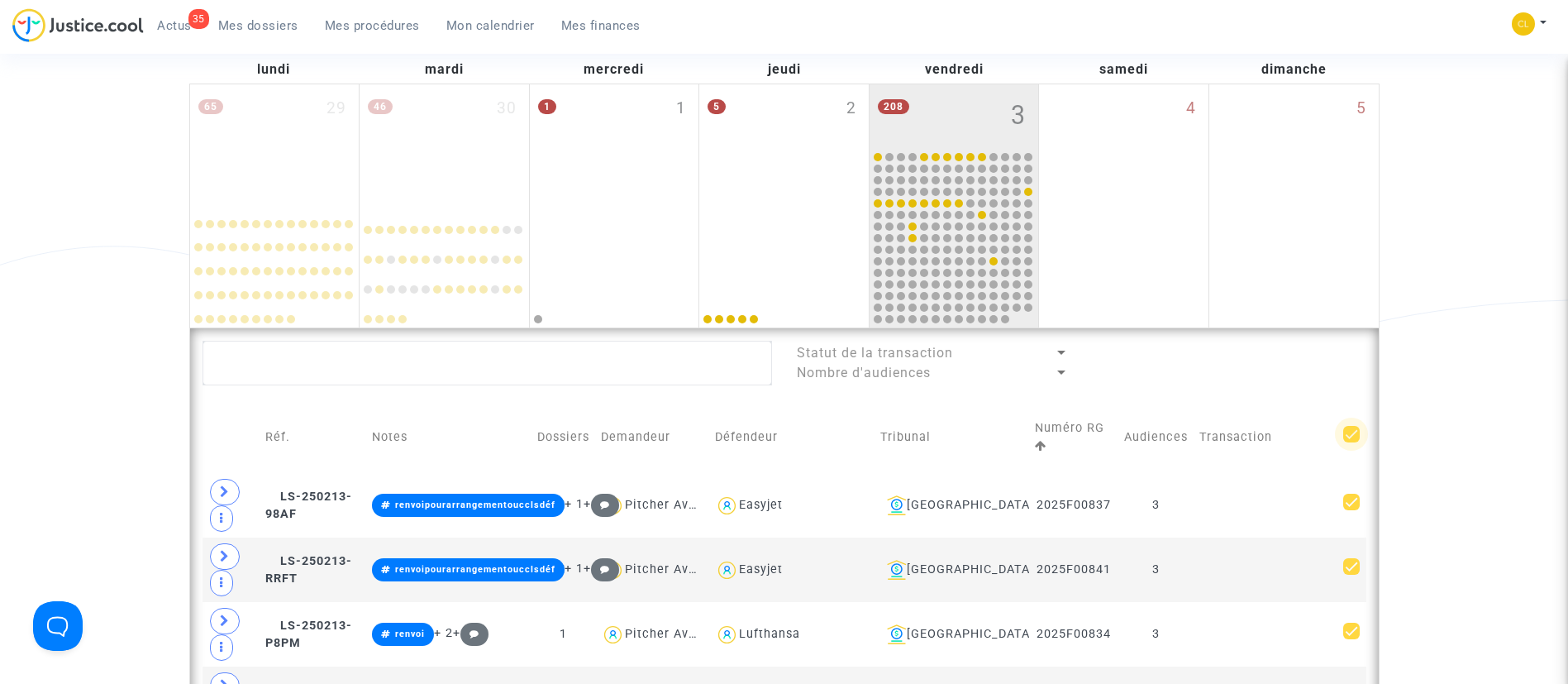
checkbox input "true"
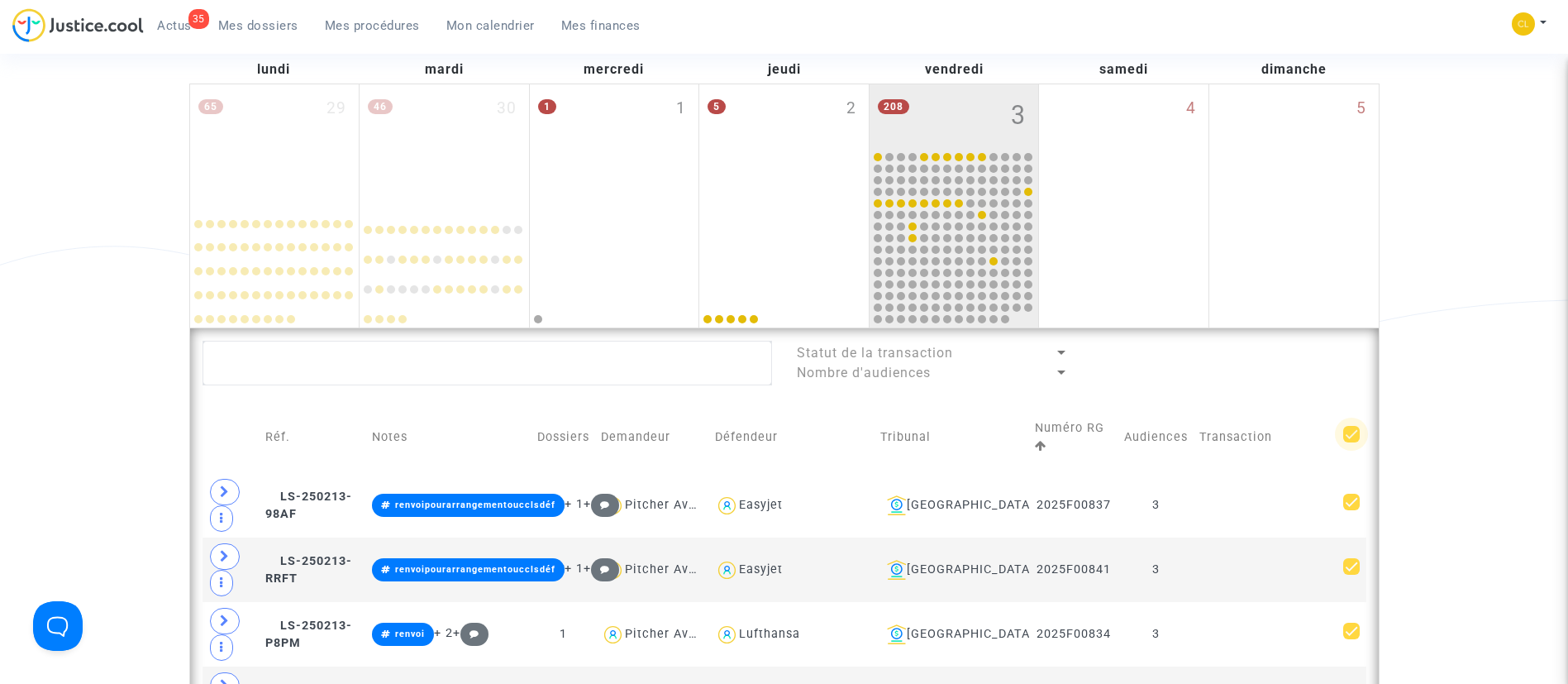
checkbox input "true"
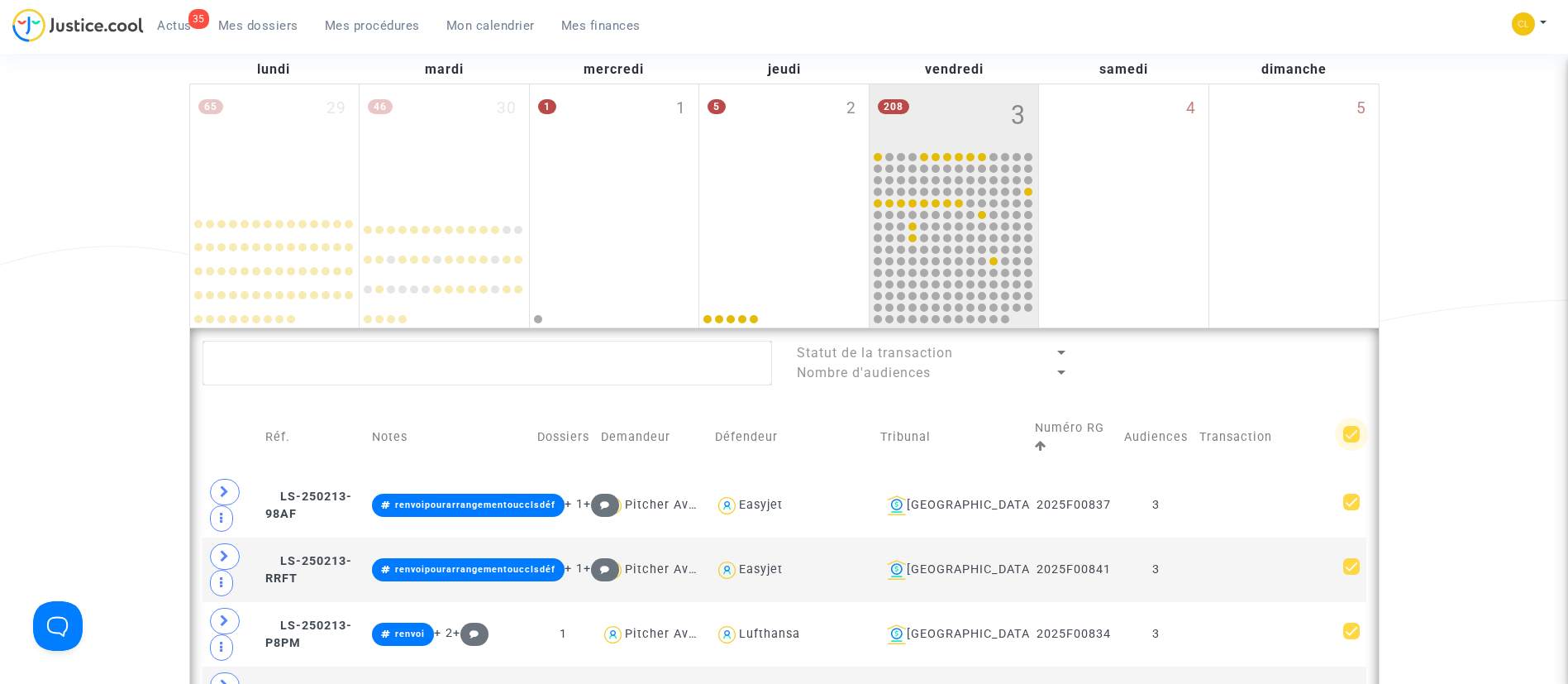
checkbox input "true"
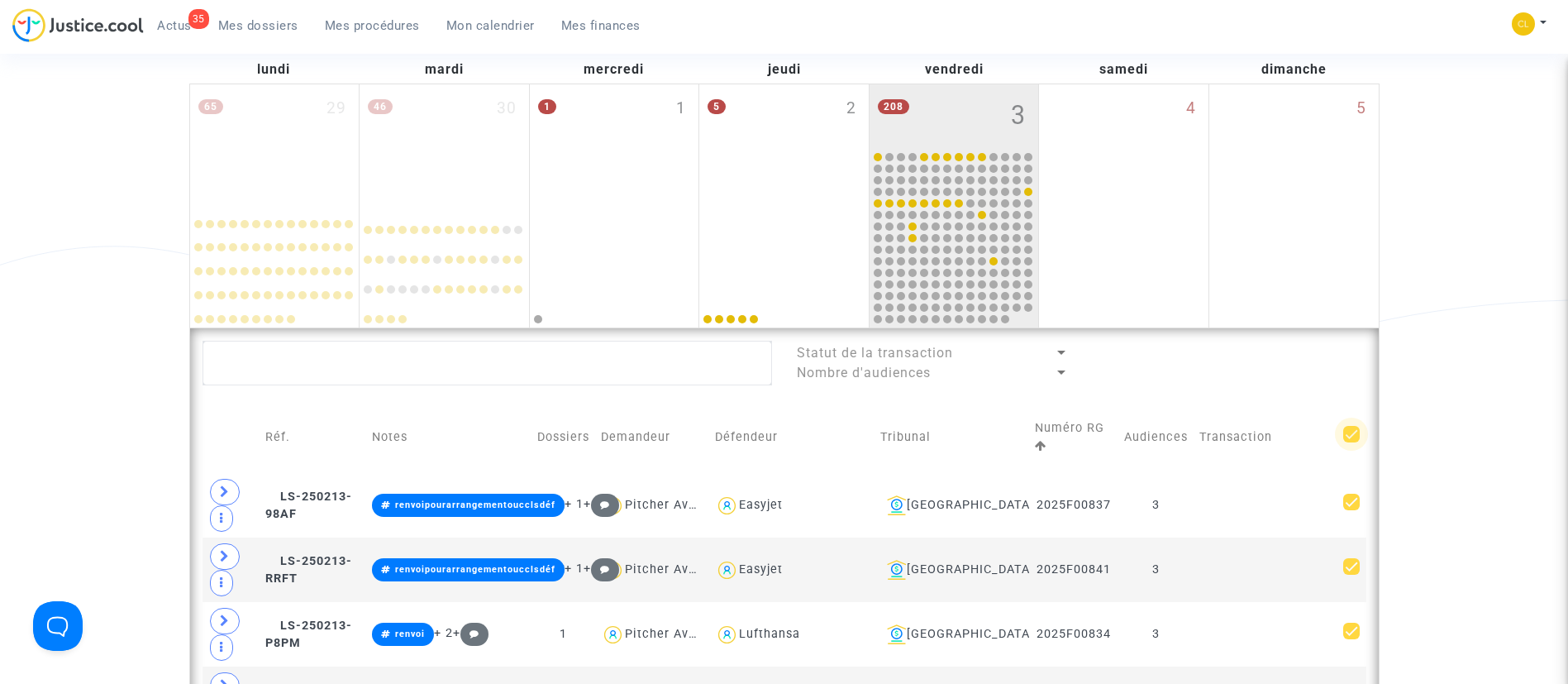
checkbox input "true"
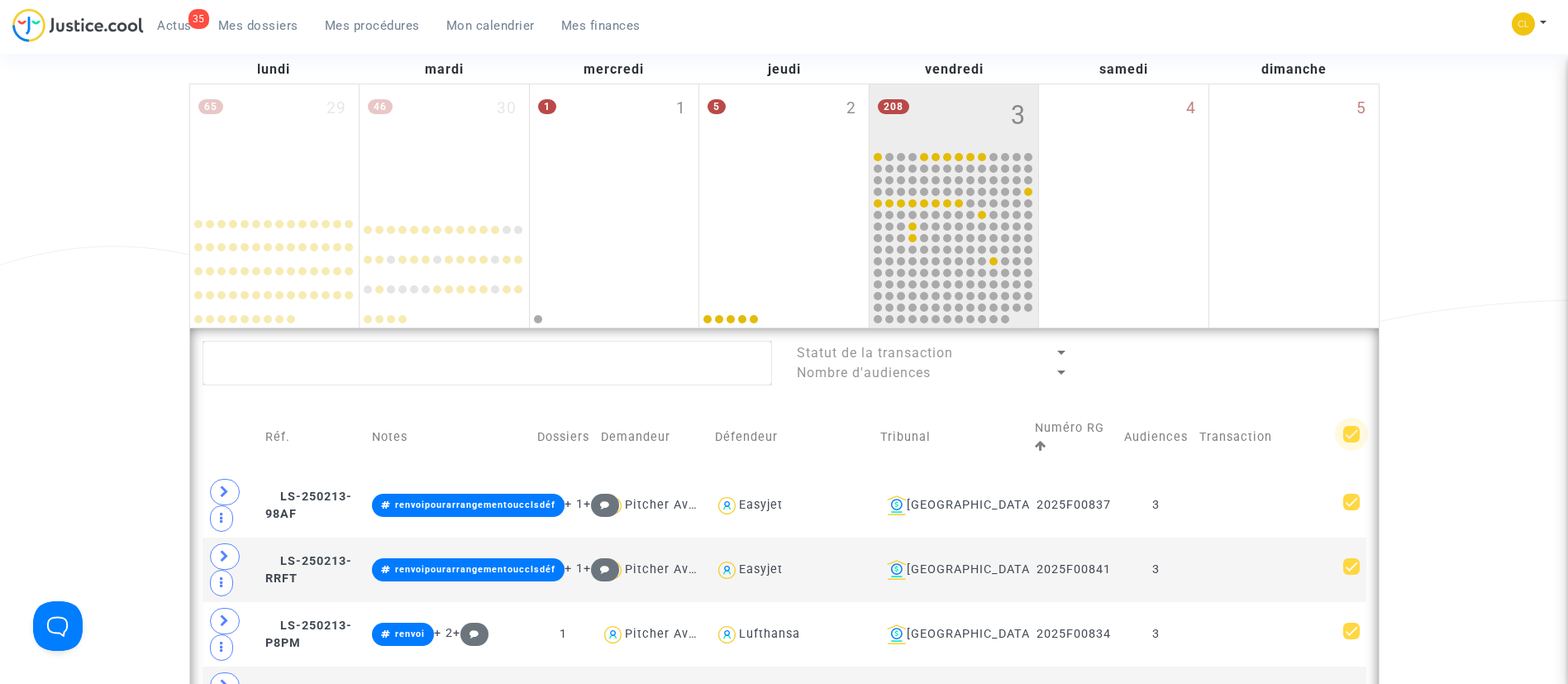
checkbox input "true"
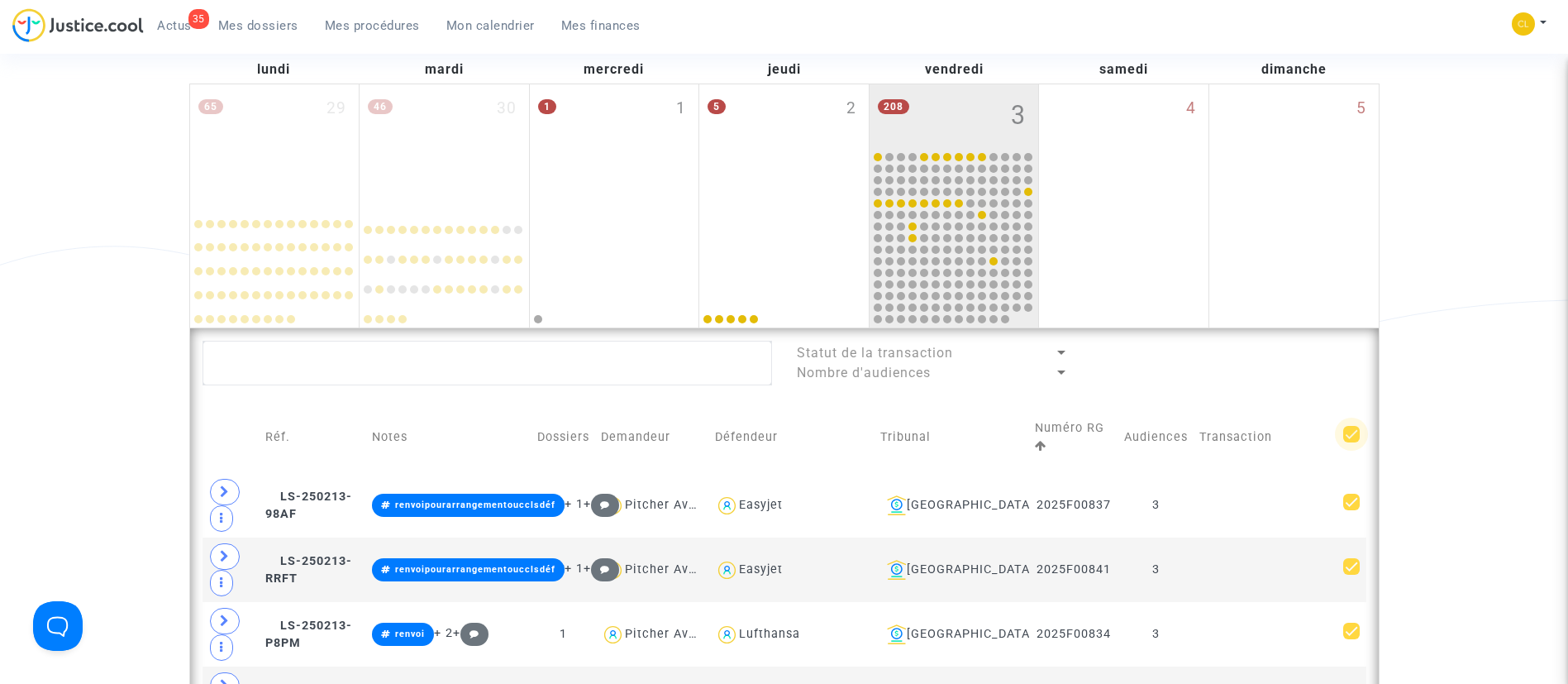
checkbox input "true"
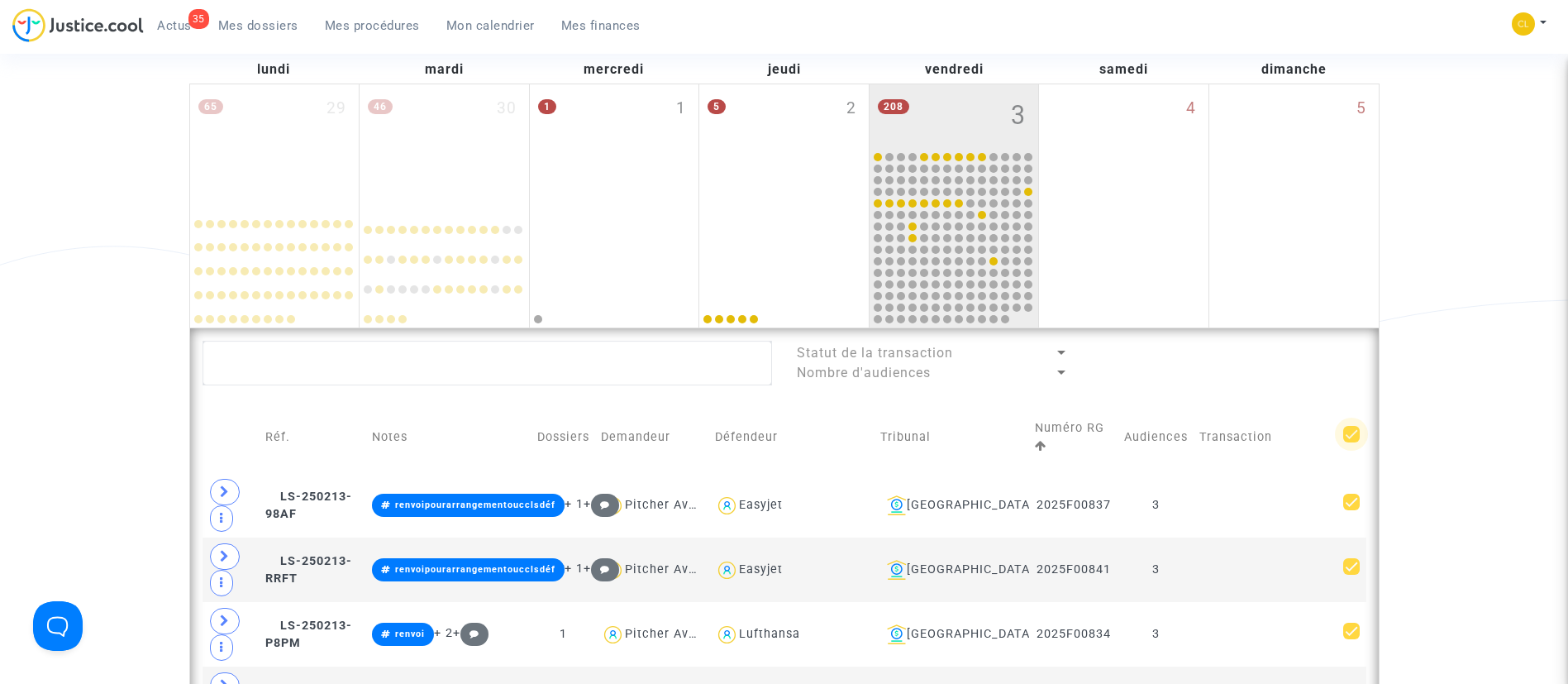
checkbox input "true"
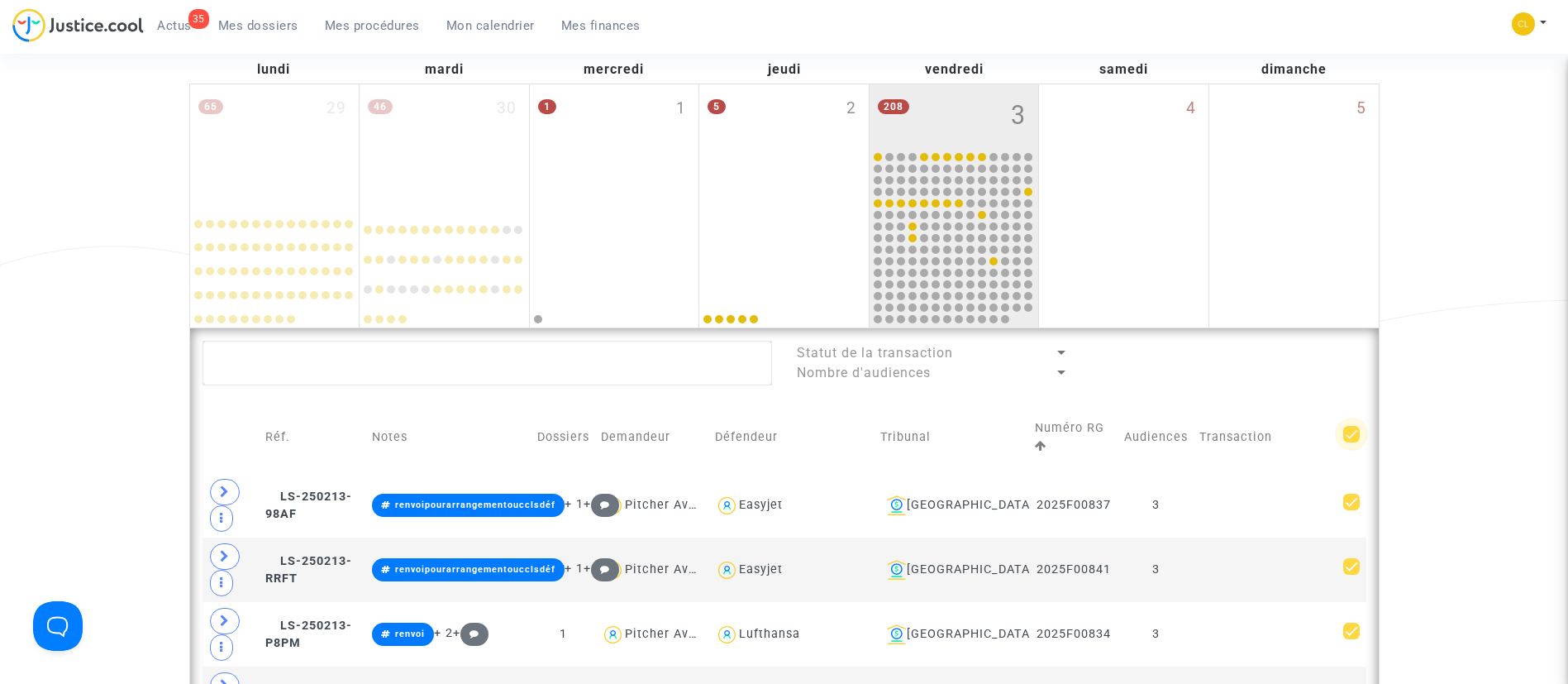
checkbox input "true"
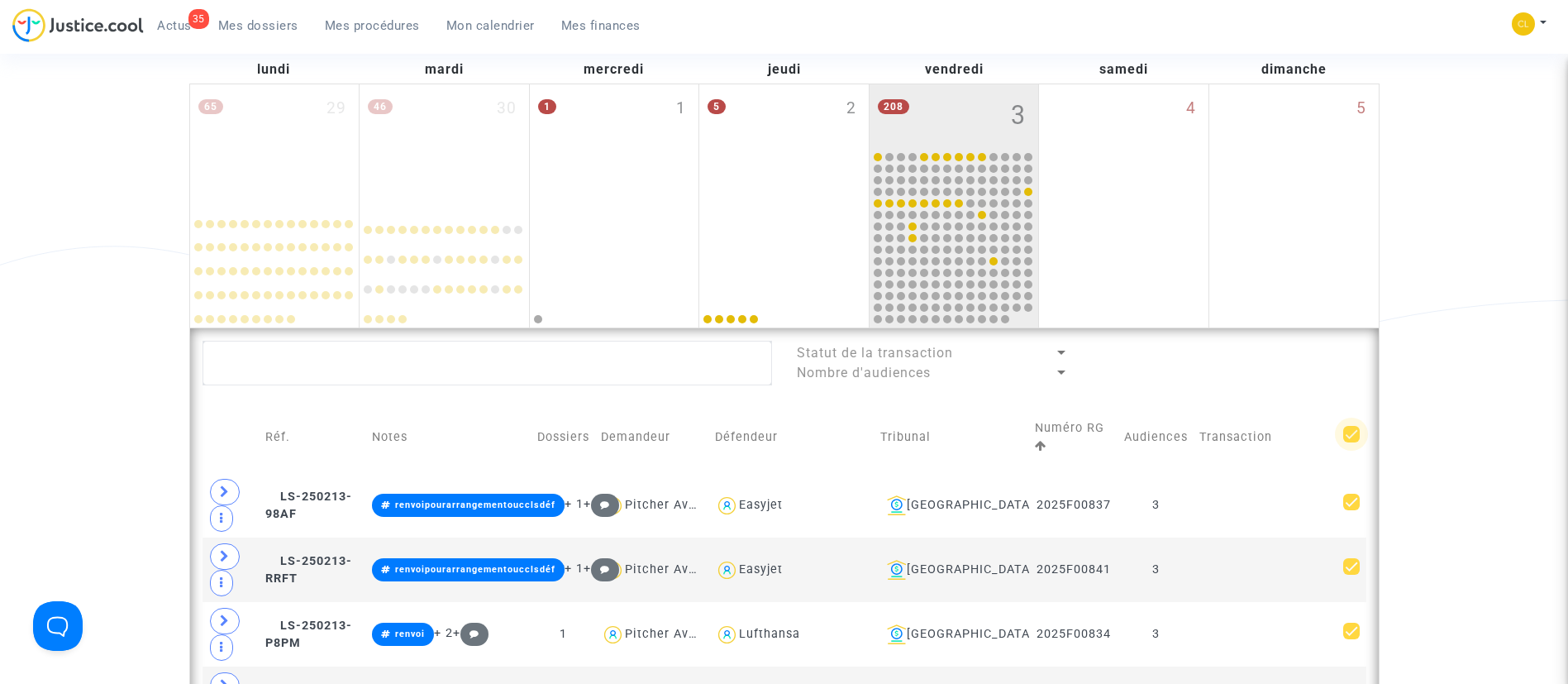
checkbox input "true"
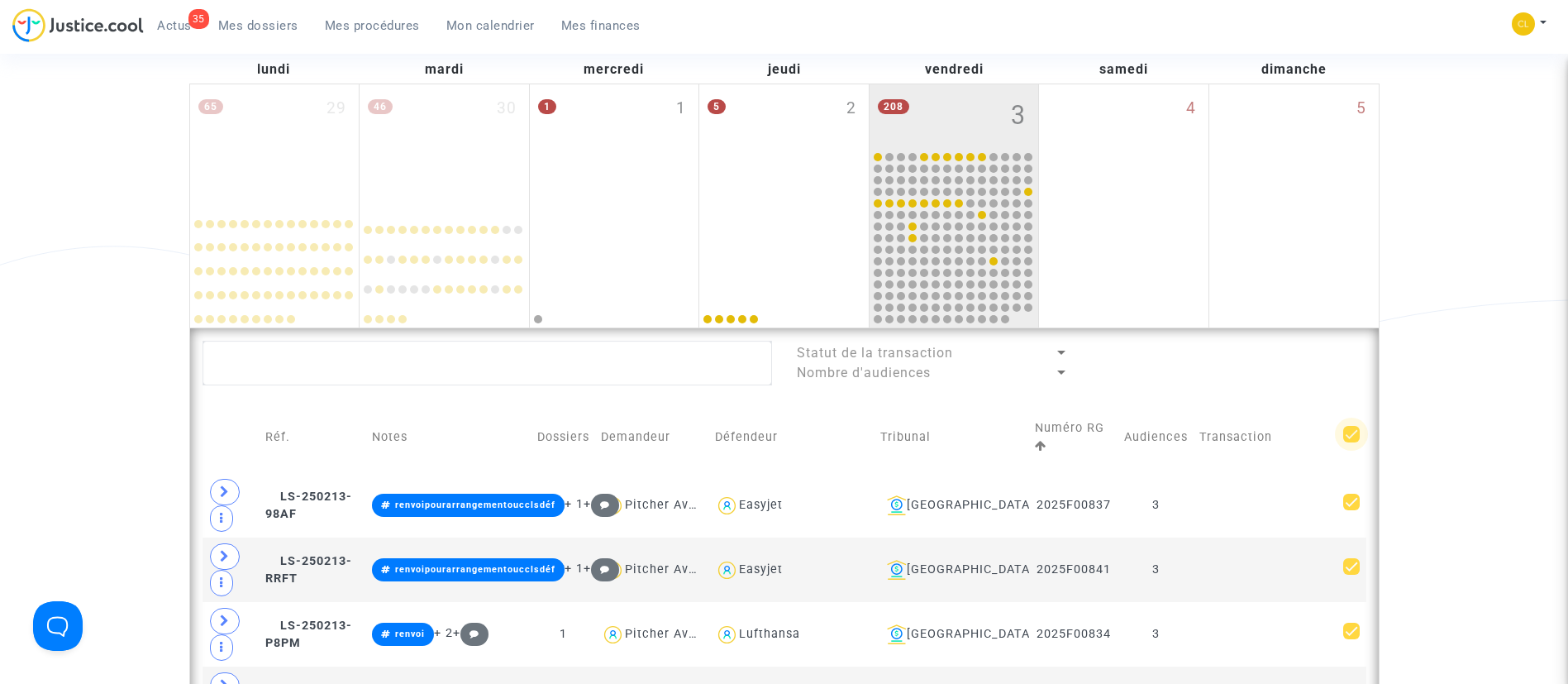
checkbox input "true"
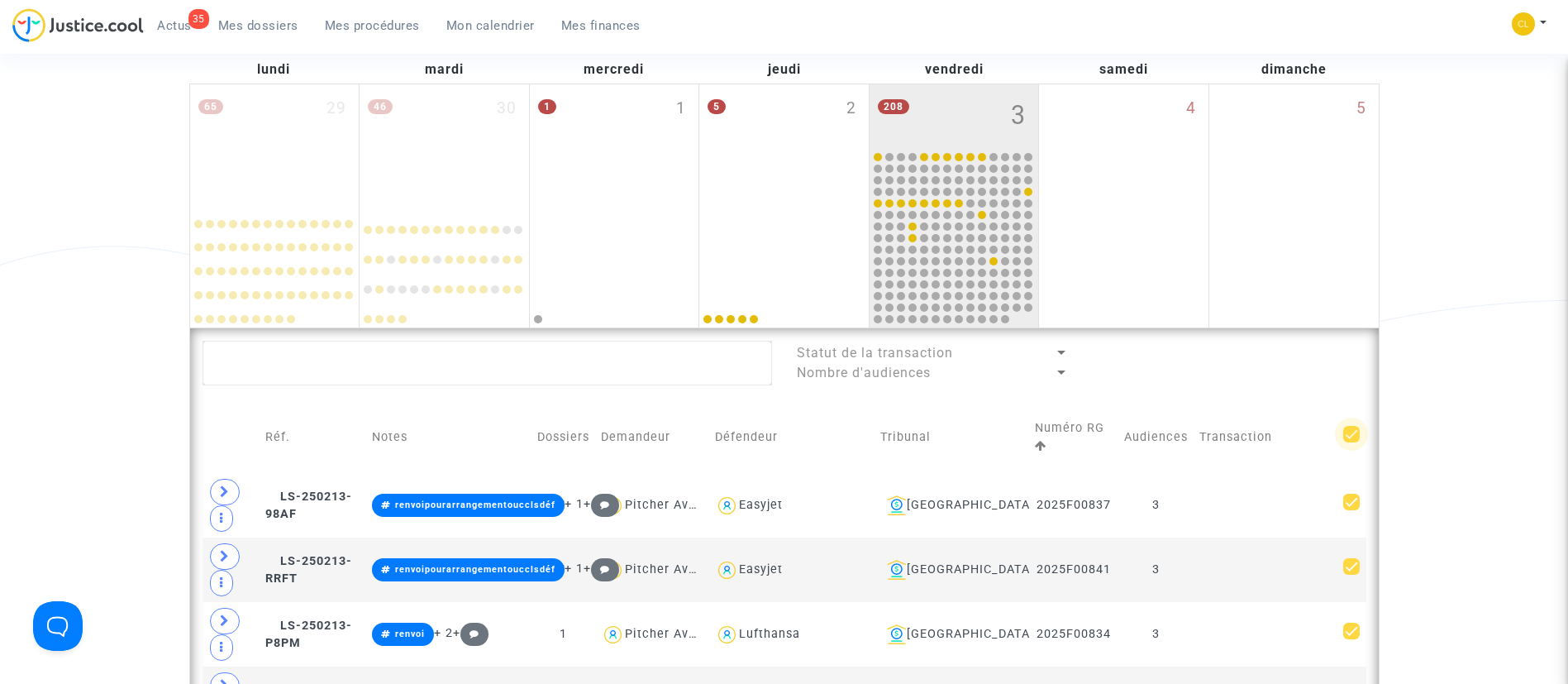
checkbox input "true"
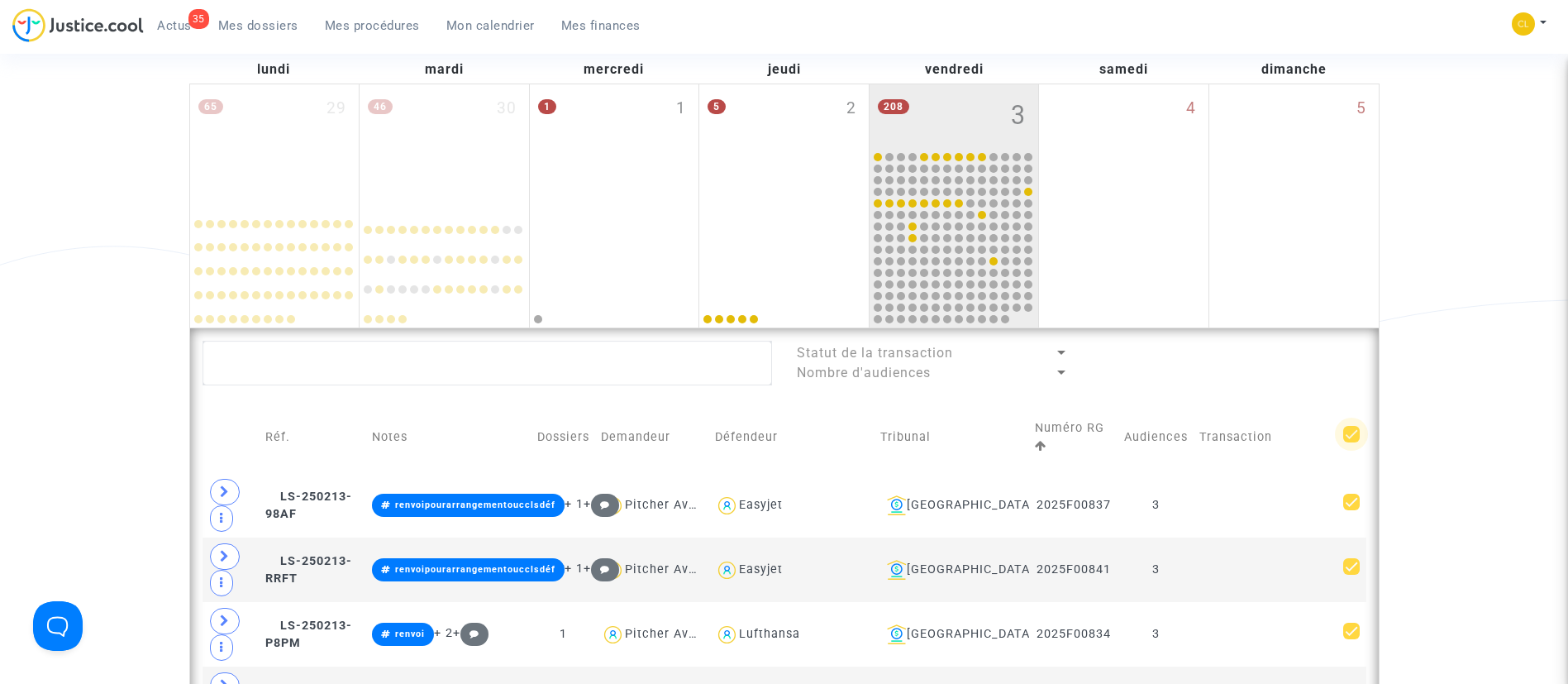
checkbox input "true"
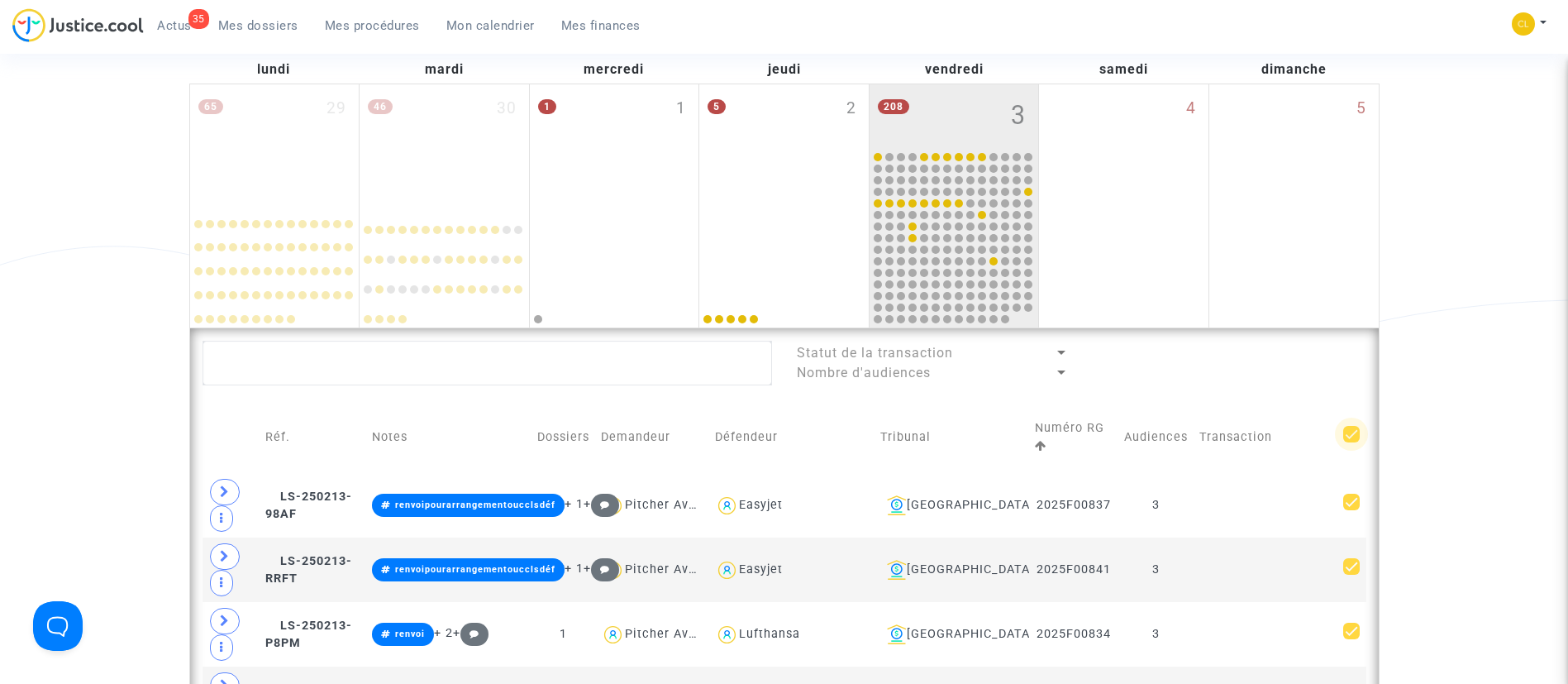
checkbox input "true"
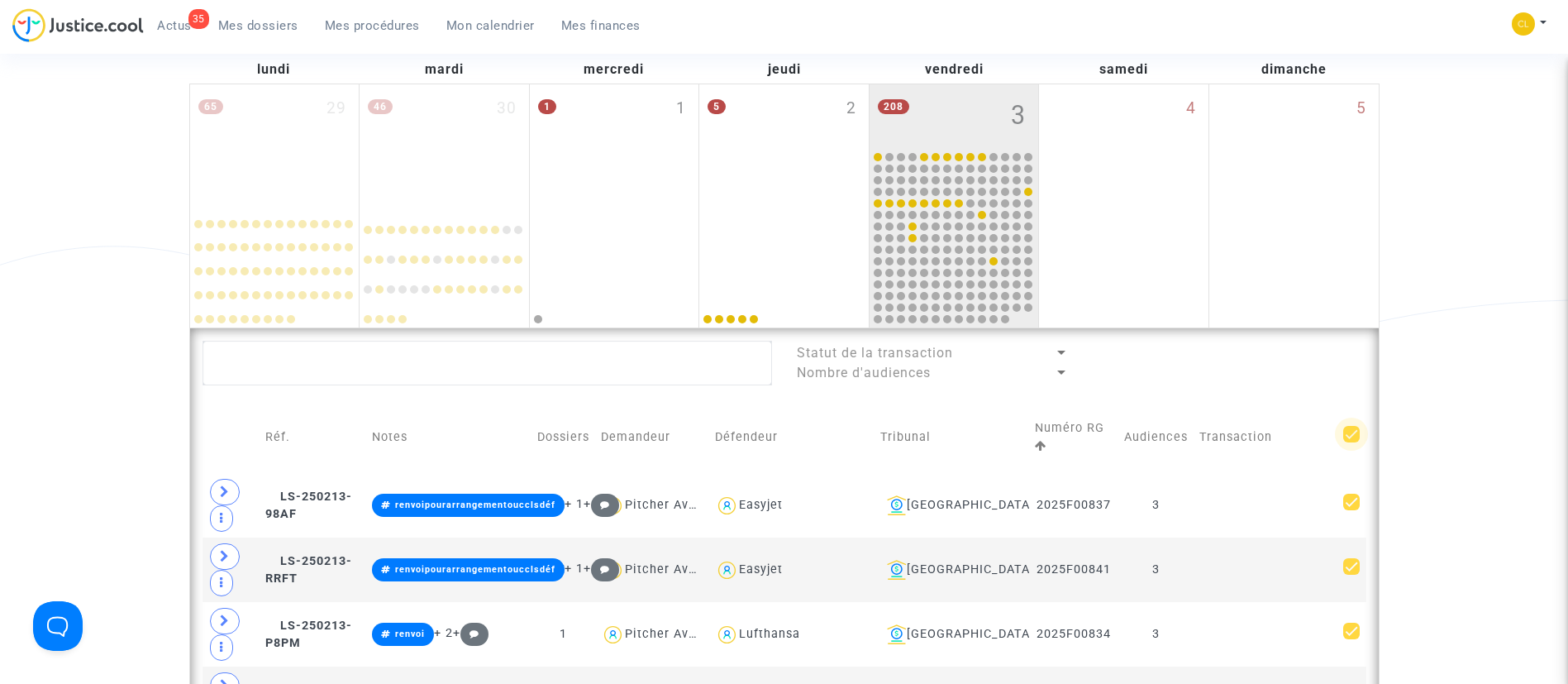
checkbox input "true"
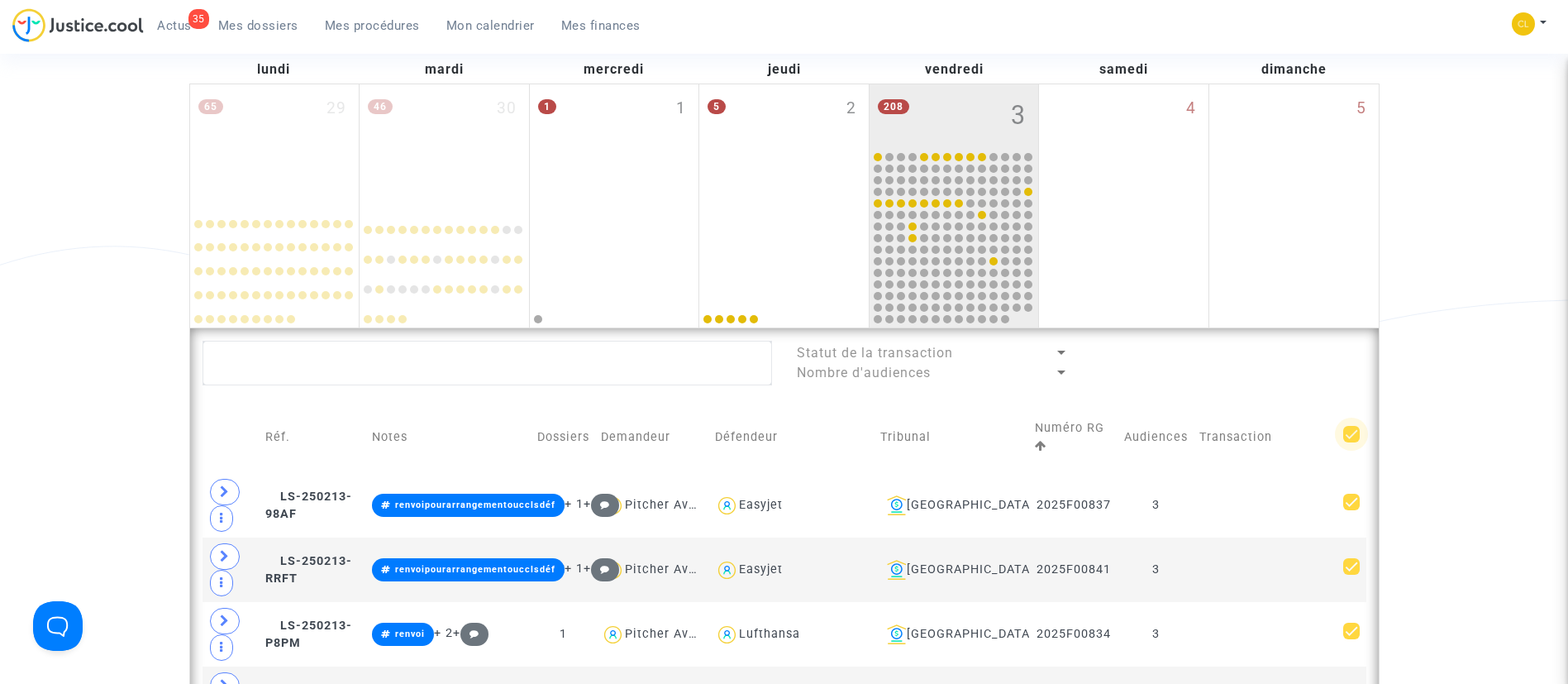
checkbox input "true"
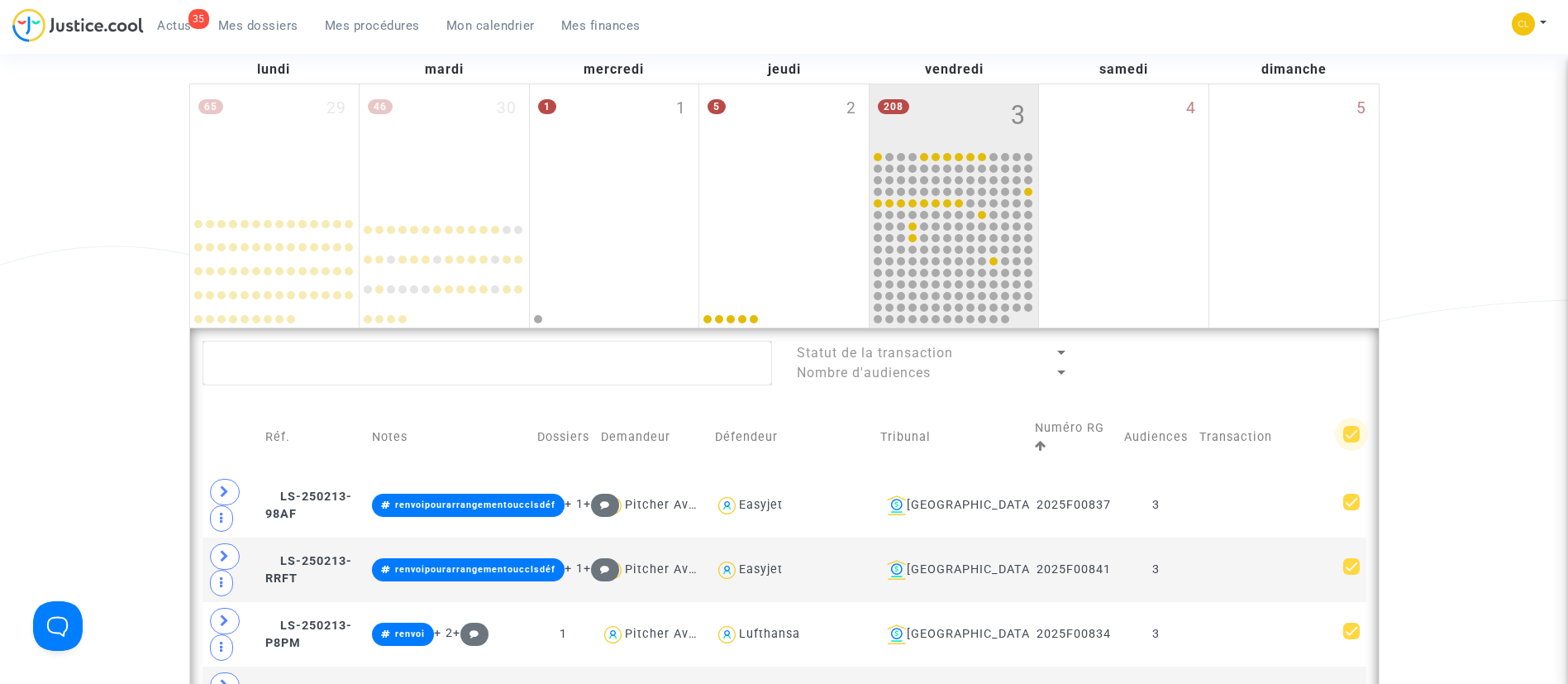
checkbox input "true"
click at [1322, 359] on span "(191)" at bounding box center [1331, 361] width 32 height 15
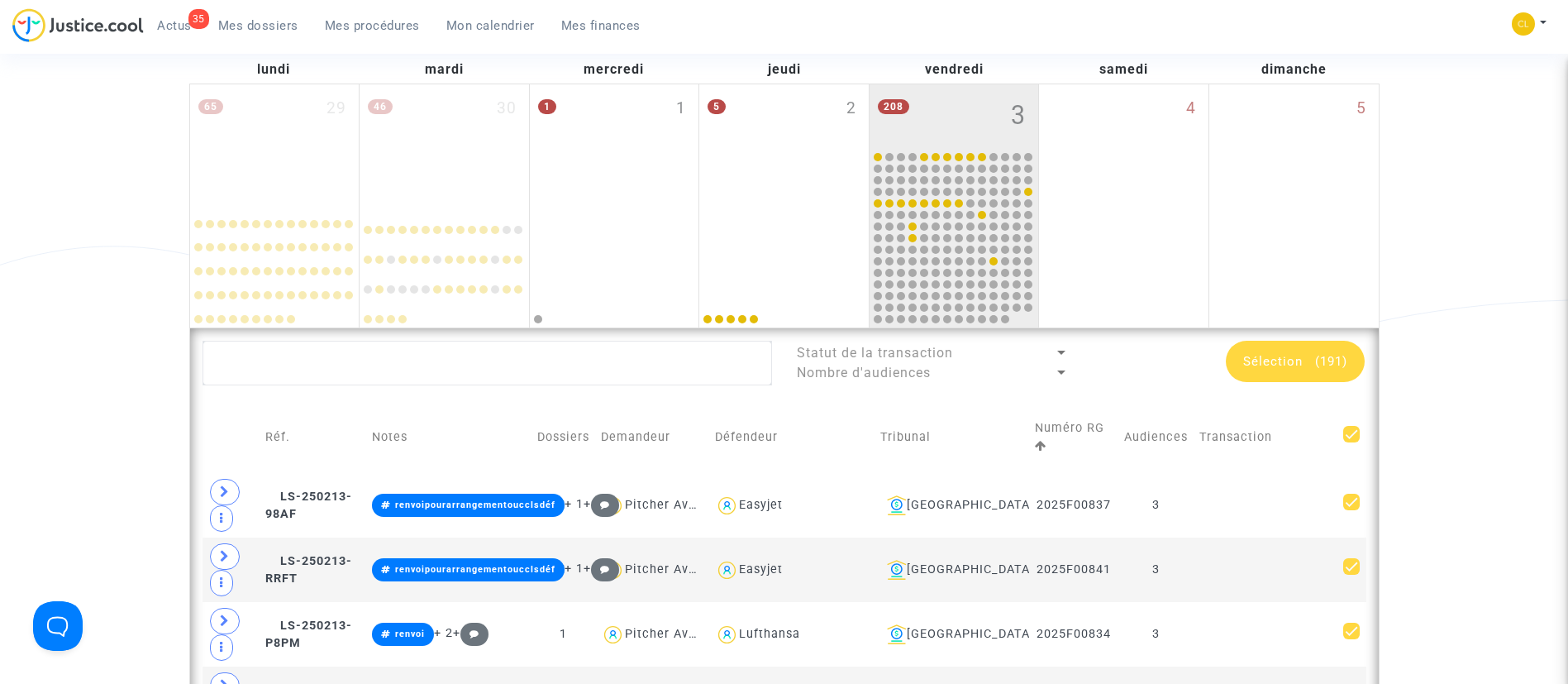
scroll to position [0, 0]
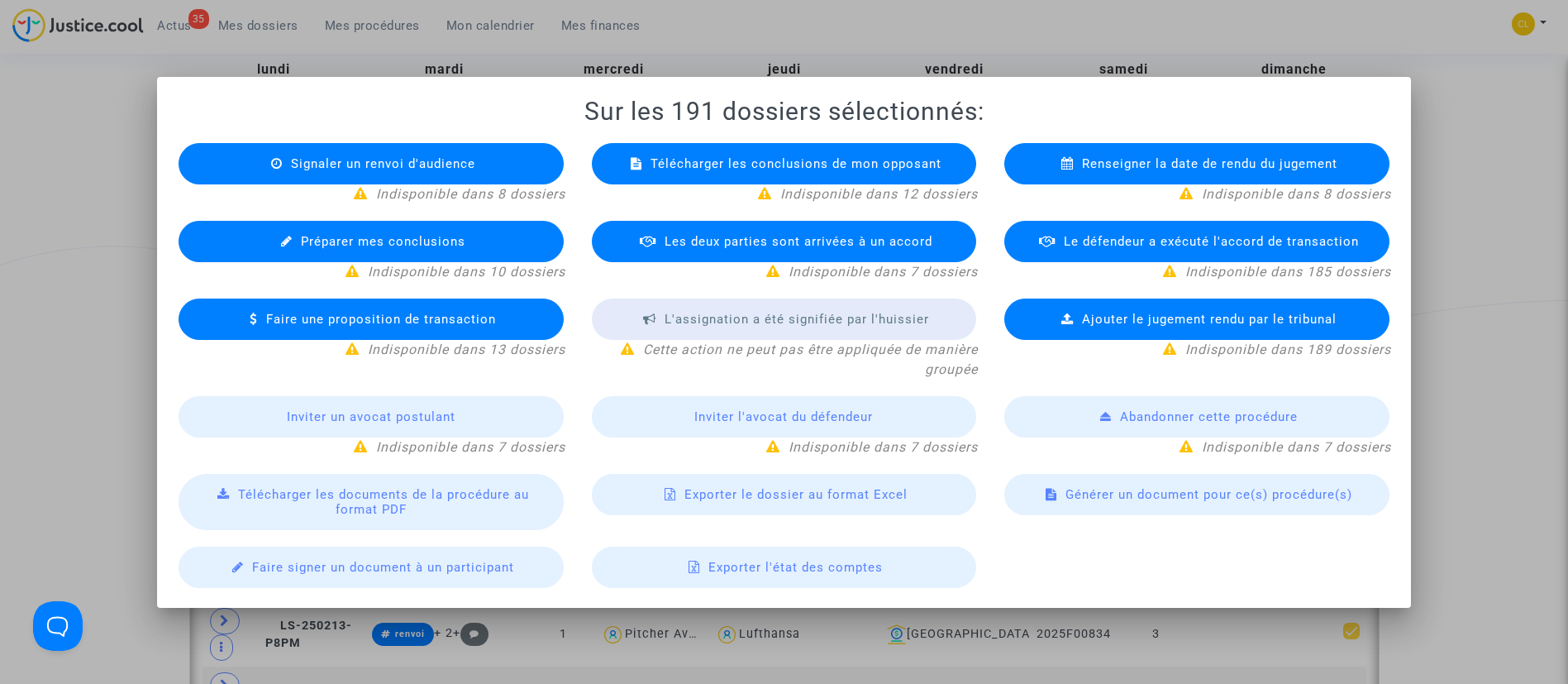
click at [745, 504] on div "Exporter le dossier au format Excel" at bounding box center [784, 494] width 385 height 42
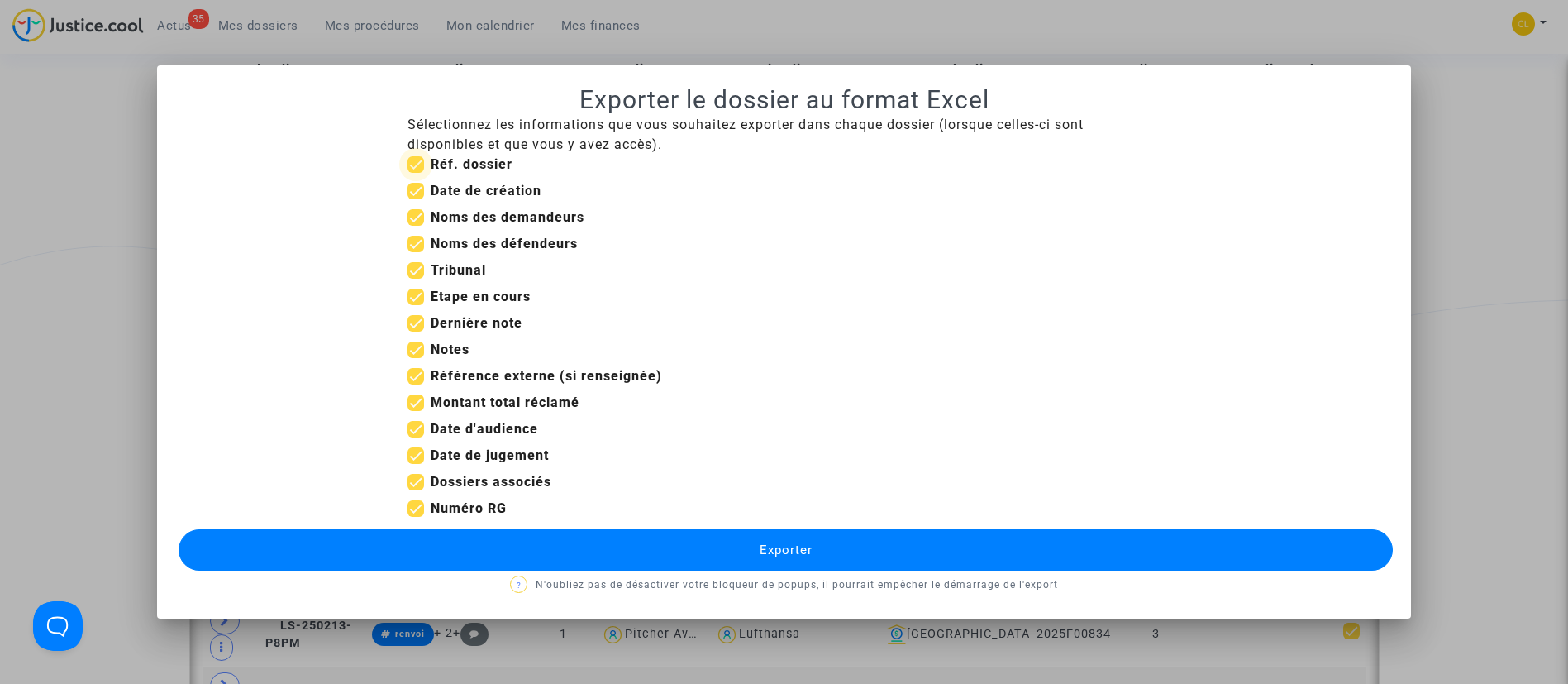
click at [429, 162] on label "Réf. dossier" at bounding box center [460, 165] width 105 height 19
click at [416, 173] on input "Réf. dossier" at bounding box center [415, 173] width 1 height 1
checkbox input "false"
click at [444, 184] on b "Date de création" at bounding box center [486, 191] width 111 height 16
click at [416, 199] on input "Date de création" at bounding box center [415, 199] width 1 height 1
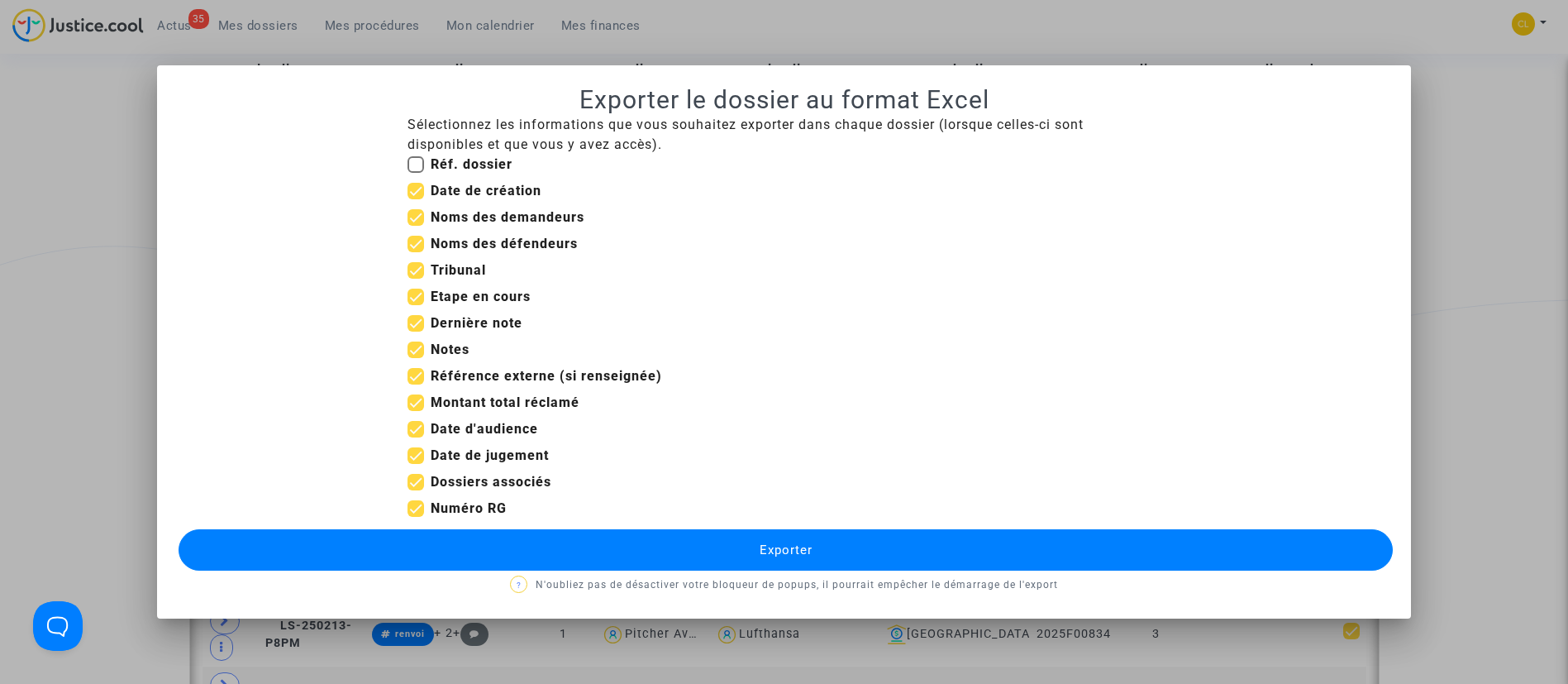
checkbox input "false"
click at [775, 561] on button "Exporter" at bounding box center [786, 550] width 1215 height 42
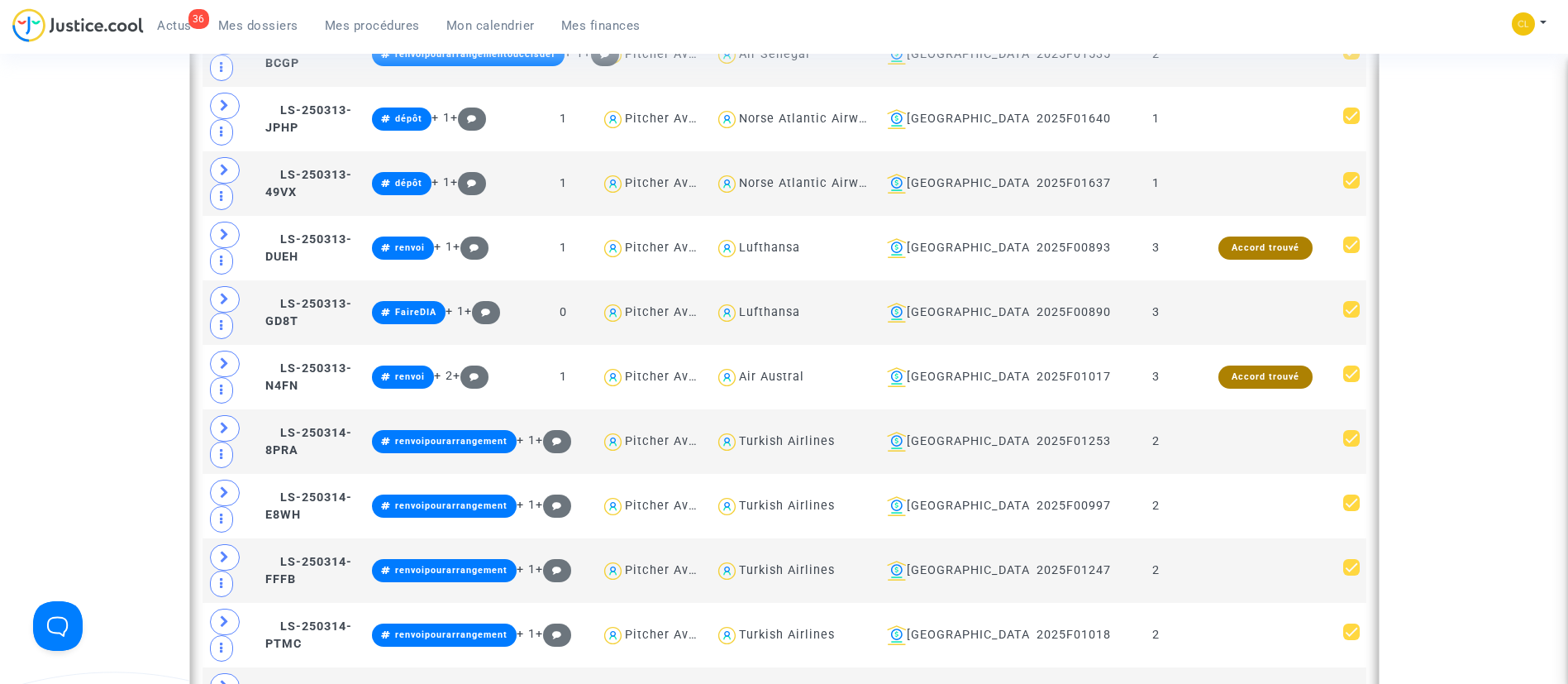
scroll to position [2430, 0]
